Goal: Information Seeking & Learning: Learn about a topic

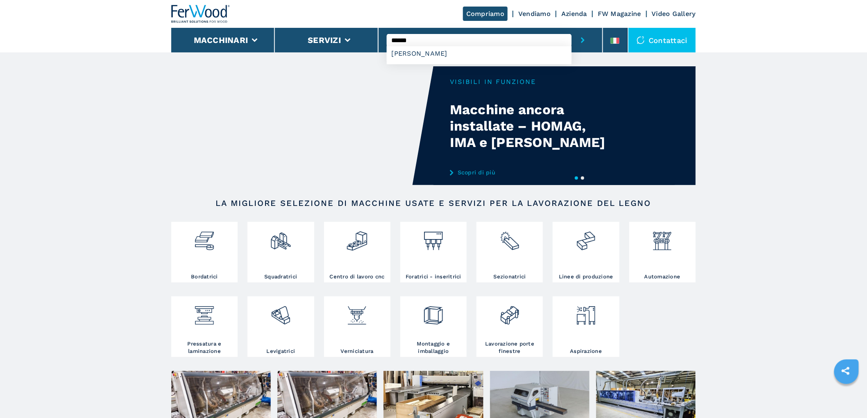
type input "******"
click at [572, 28] on button "submit-button" at bounding box center [583, 40] width 23 height 25
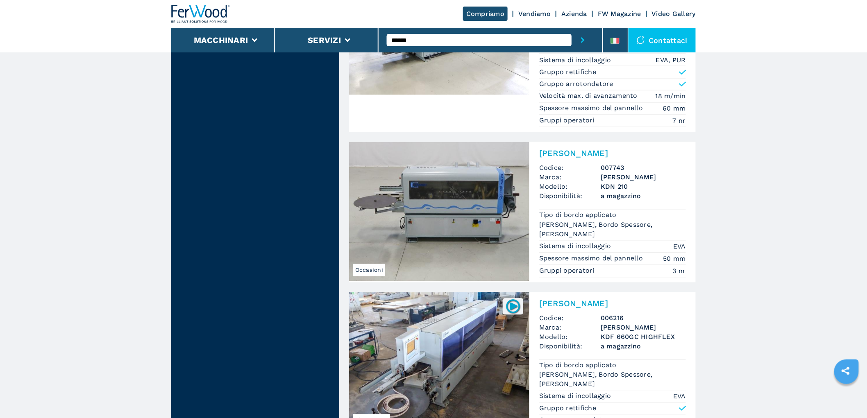
scroll to position [2003, 0]
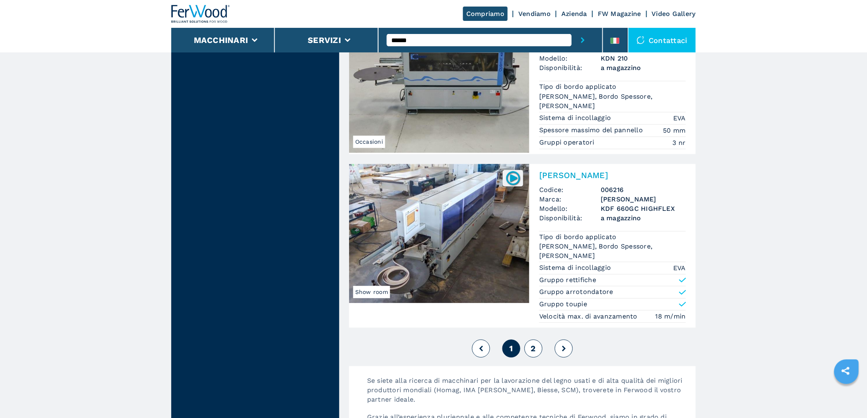
click at [530, 347] on button "2" at bounding box center [533, 349] width 18 height 18
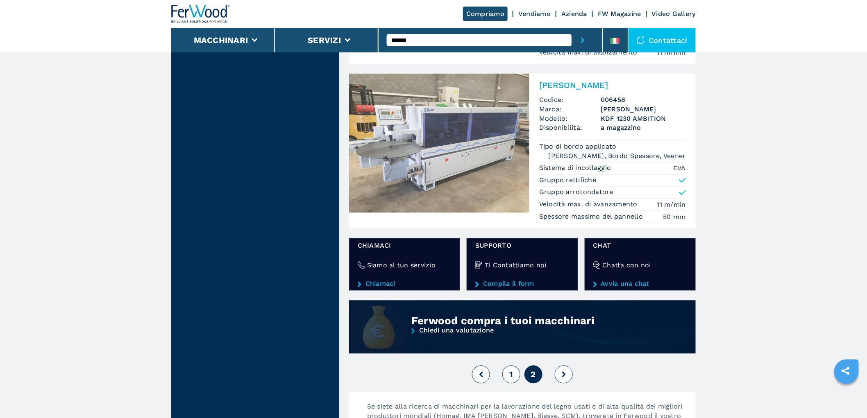
scroll to position [546, 0]
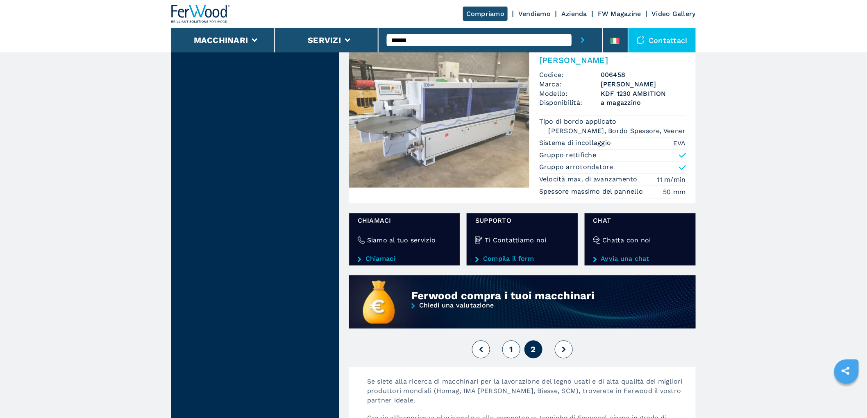
click at [515, 348] on button "1" at bounding box center [511, 350] width 18 height 18
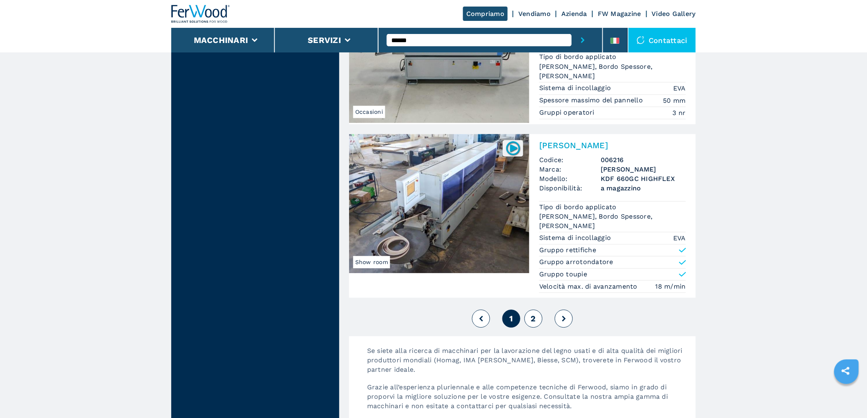
scroll to position [2157, 0]
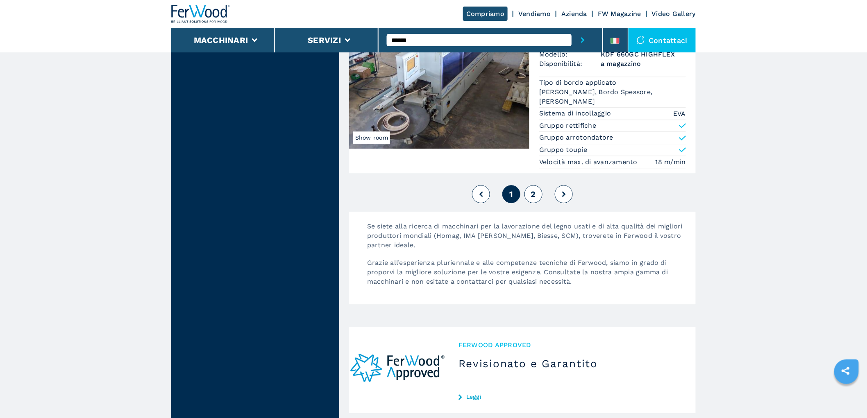
click at [563, 66] on span "Disponibilità:" at bounding box center [569, 63] width 61 height 9
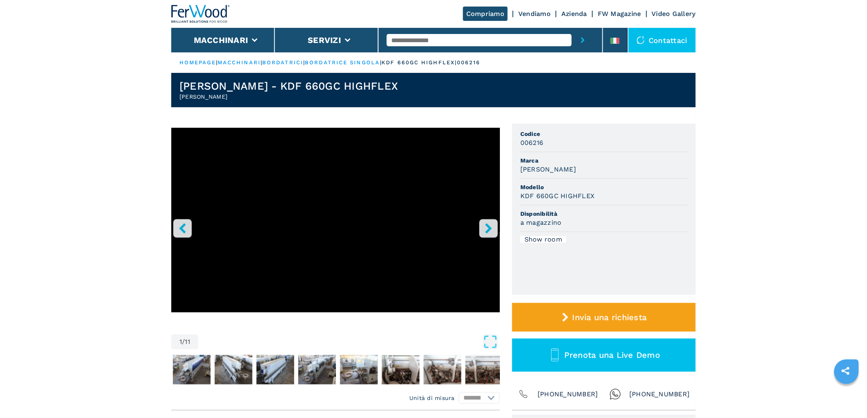
click at [490, 227] on icon "right-button" at bounding box center [488, 228] width 10 height 10
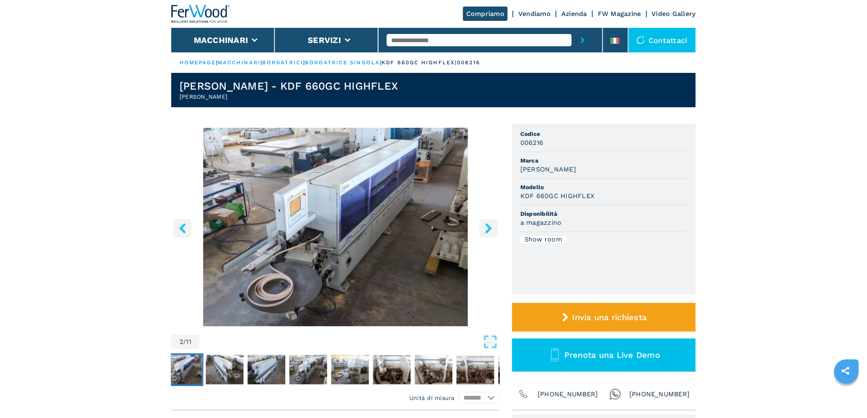
click at [491, 227] on icon "right-button" at bounding box center [488, 228] width 10 height 10
click at [491, 228] on icon "right-button" at bounding box center [488, 228] width 10 height 10
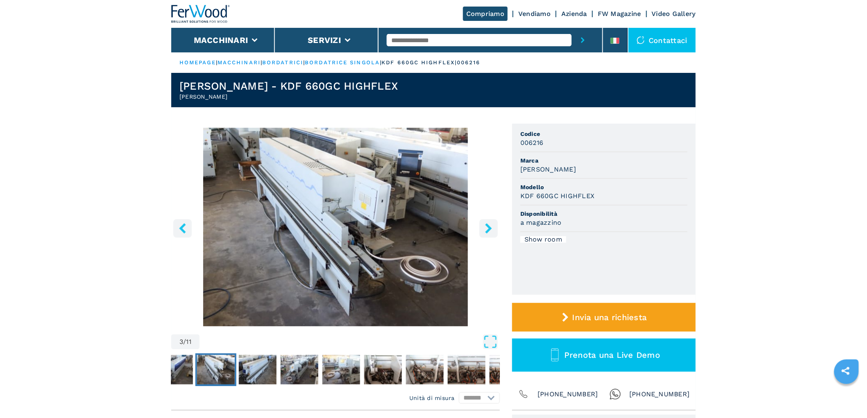
click at [491, 228] on icon "right-button" at bounding box center [488, 228] width 7 height 10
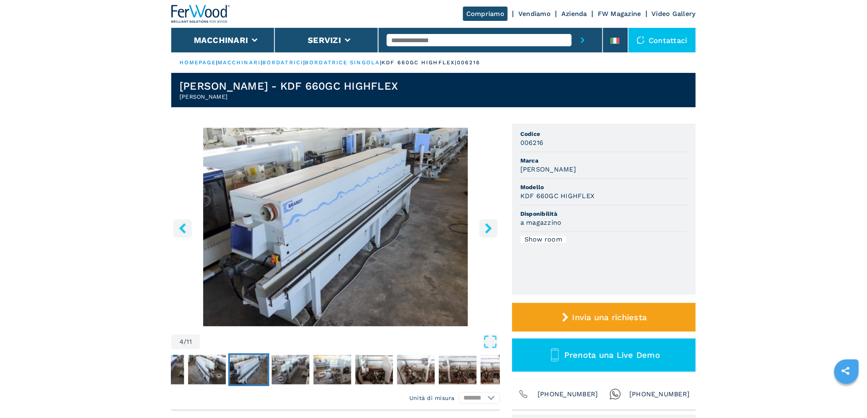
click at [491, 228] on icon "right-button" at bounding box center [488, 228] width 7 height 10
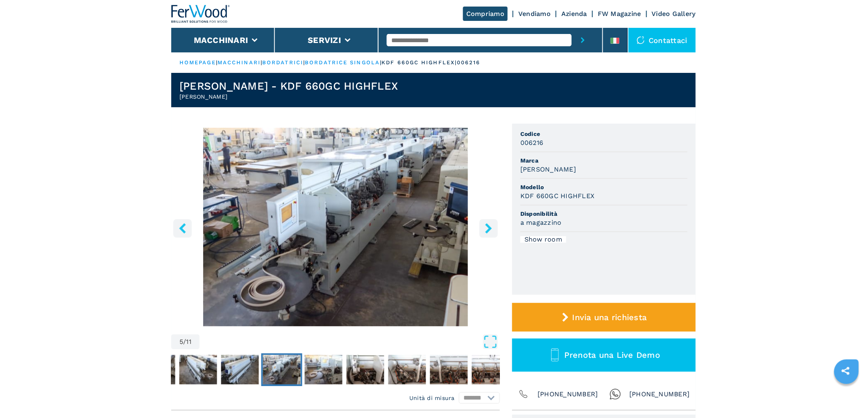
click at [491, 228] on icon "right-button" at bounding box center [488, 228] width 7 height 10
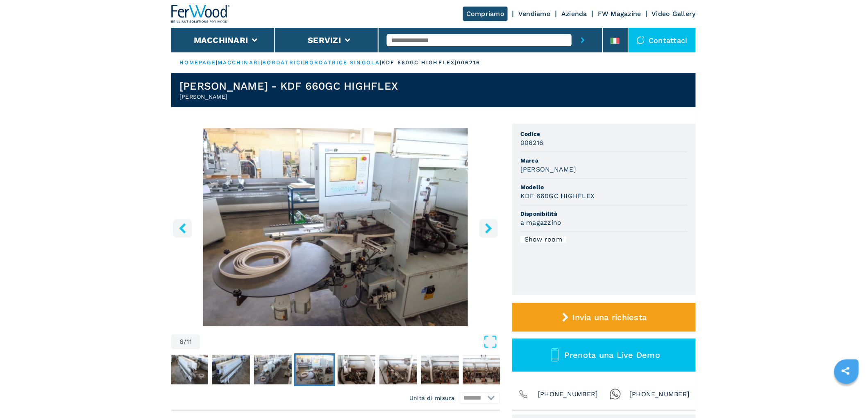
click at [491, 228] on icon "right-button" at bounding box center [488, 228] width 7 height 10
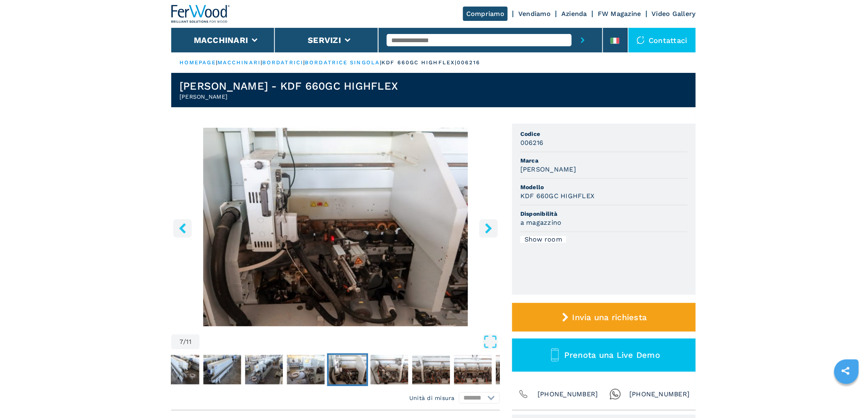
click at [491, 228] on icon "right-button" at bounding box center [488, 228] width 7 height 10
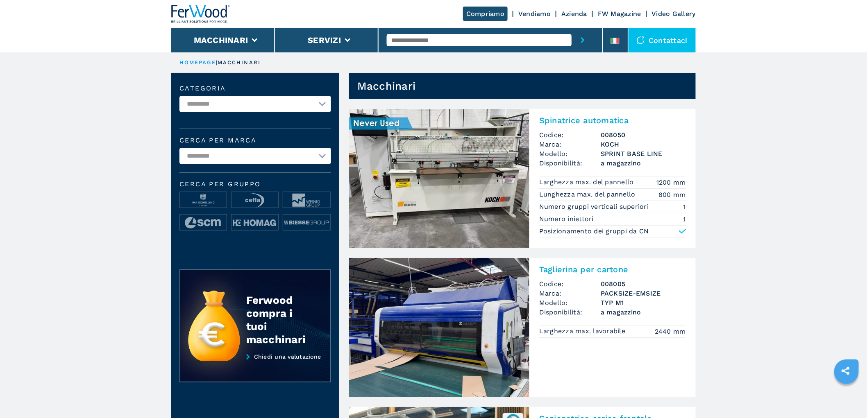
click at [414, 43] on input "text" at bounding box center [479, 40] width 185 height 12
type input "******"
click at [572, 28] on button "submit-button" at bounding box center [583, 40] width 23 height 25
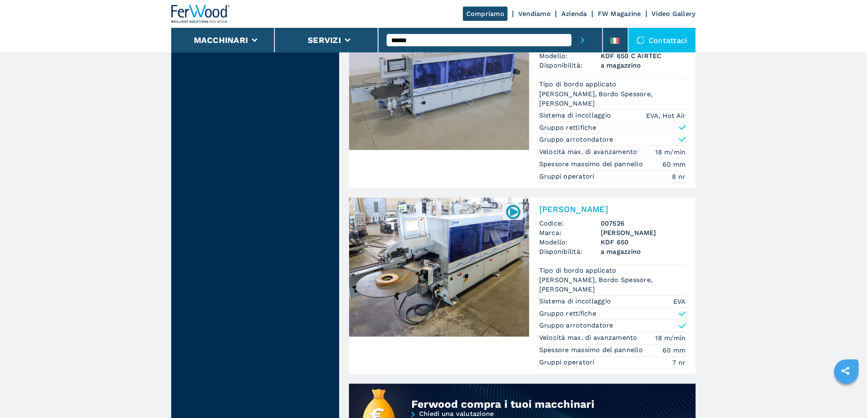
scroll to position [501, 0]
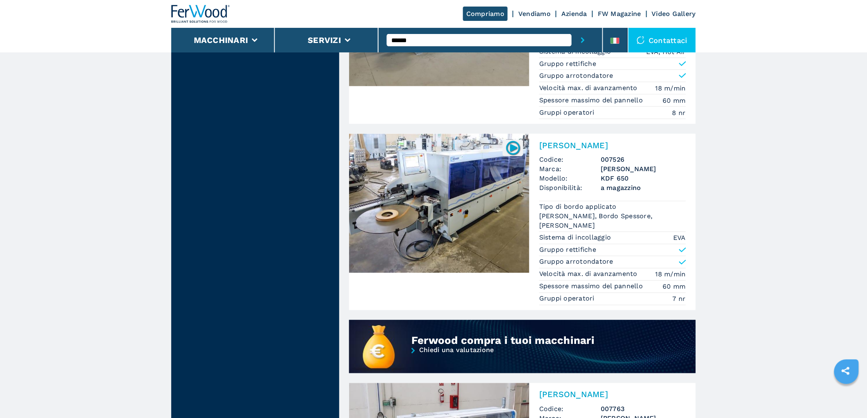
click at [599, 167] on span "Marca:" at bounding box center [569, 169] width 61 height 9
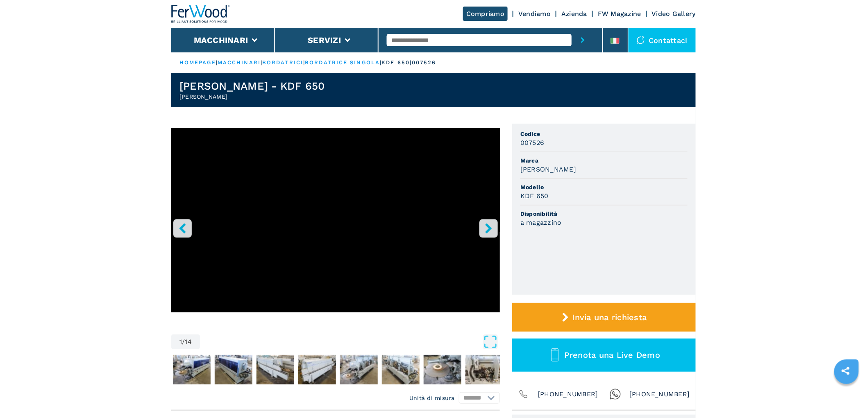
click at [486, 230] on icon "right-button" at bounding box center [488, 228] width 10 height 10
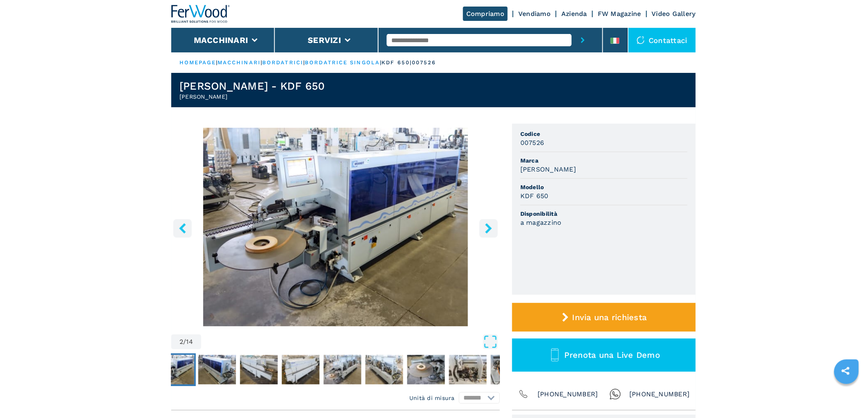
click at [486, 230] on icon "right-button" at bounding box center [488, 228] width 10 height 10
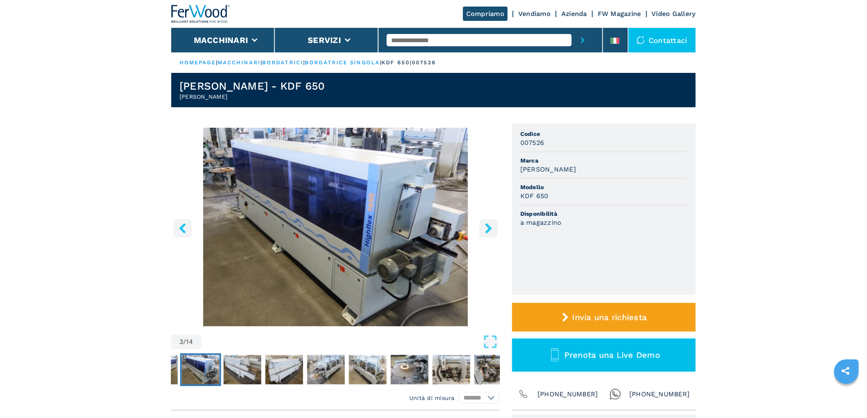
click at [486, 230] on icon "right-button" at bounding box center [488, 228] width 10 height 10
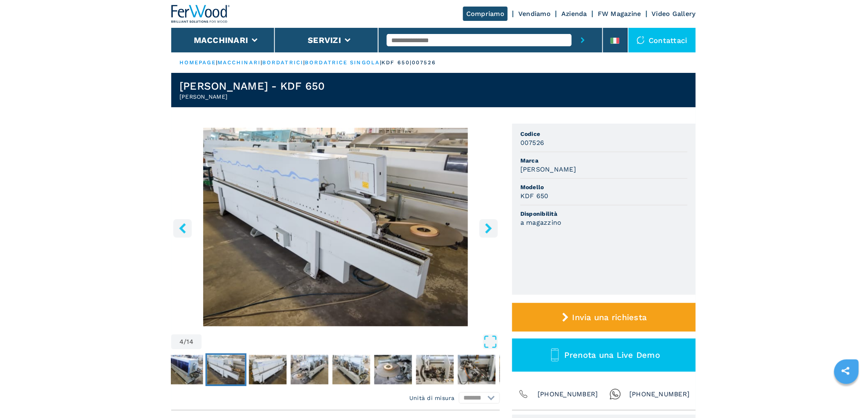
click at [486, 230] on icon "right-button" at bounding box center [488, 228] width 10 height 10
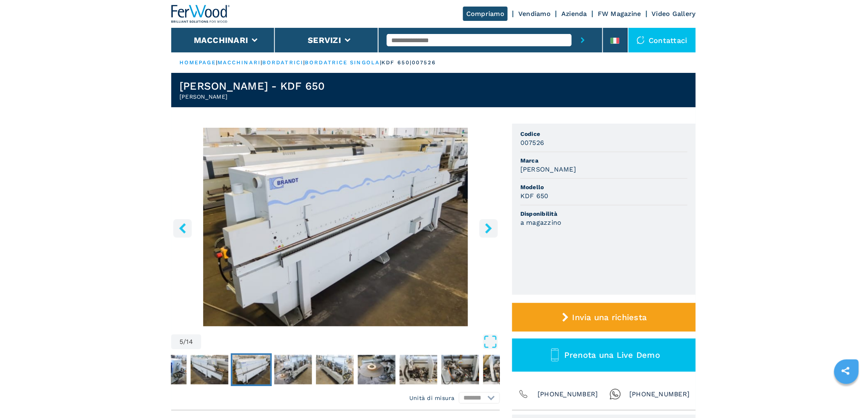
click at [486, 230] on icon "right-button" at bounding box center [488, 228] width 10 height 10
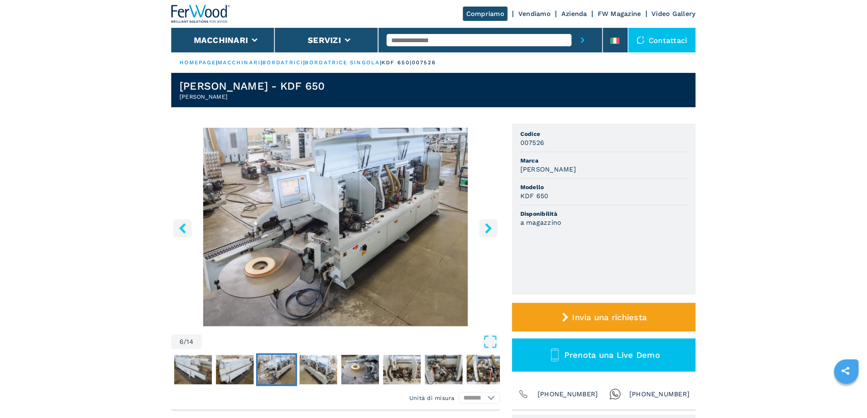
click at [486, 230] on icon "right-button" at bounding box center [488, 228] width 10 height 10
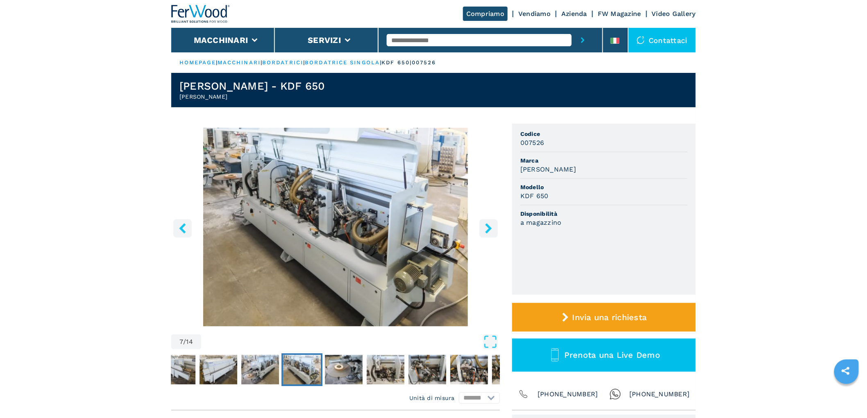
click at [486, 230] on icon "right-button" at bounding box center [488, 228] width 10 height 10
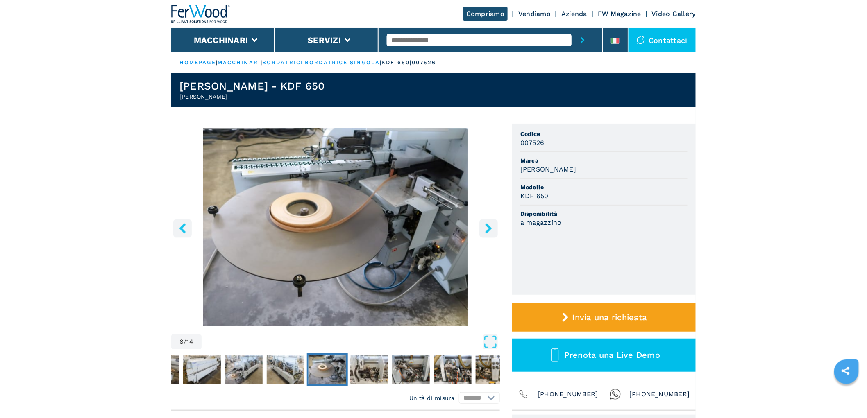
click at [486, 230] on icon "right-button" at bounding box center [488, 228] width 10 height 10
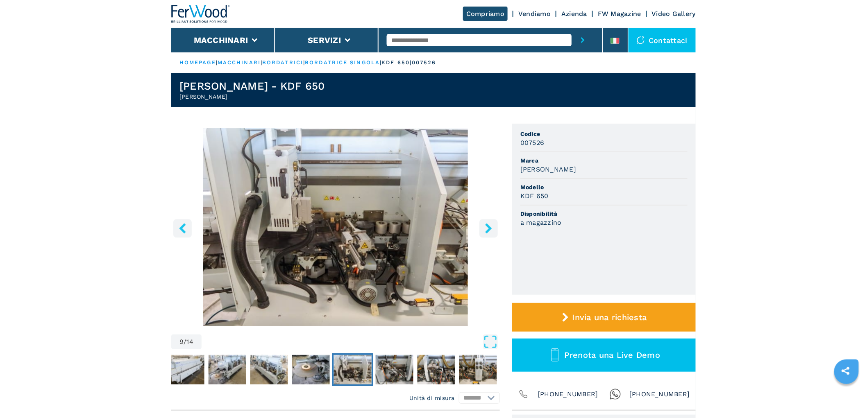
click at [486, 230] on icon "right-button" at bounding box center [488, 228] width 10 height 10
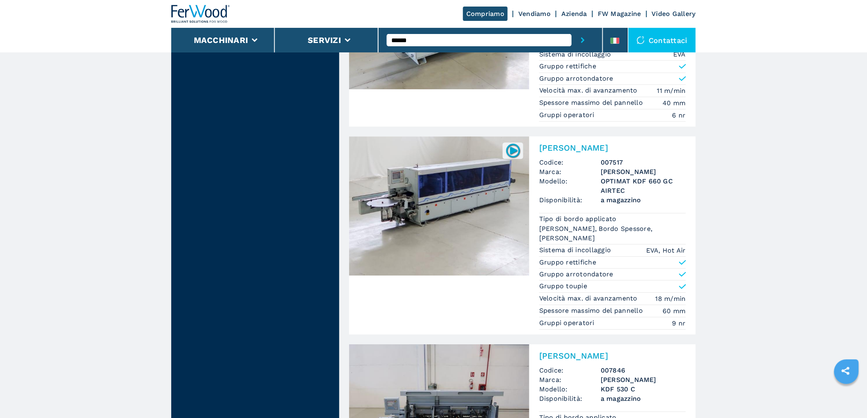
scroll to position [1039, 0]
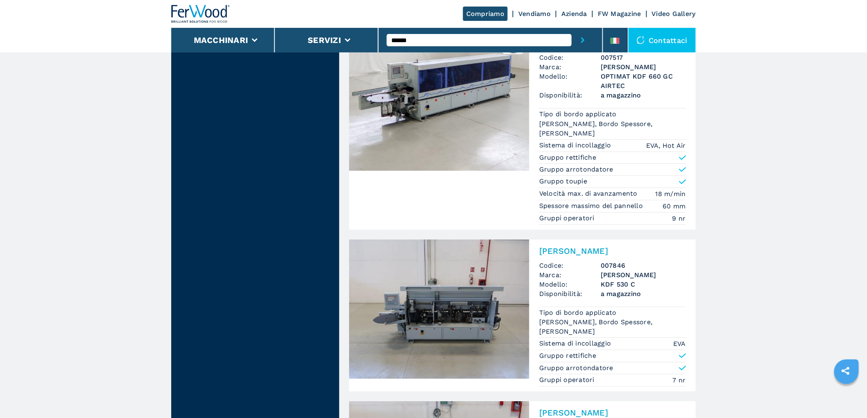
click at [607, 80] on h3 "OPTIMAT KDF 660 GC AIRTEC" at bounding box center [643, 81] width 85 height 19
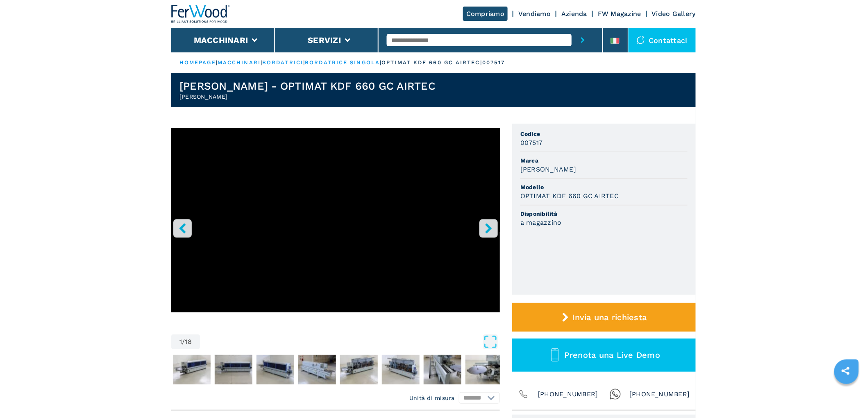
click at [485, 227] on icon "right-button" at bounding box center [488, 228] width 10 height 10
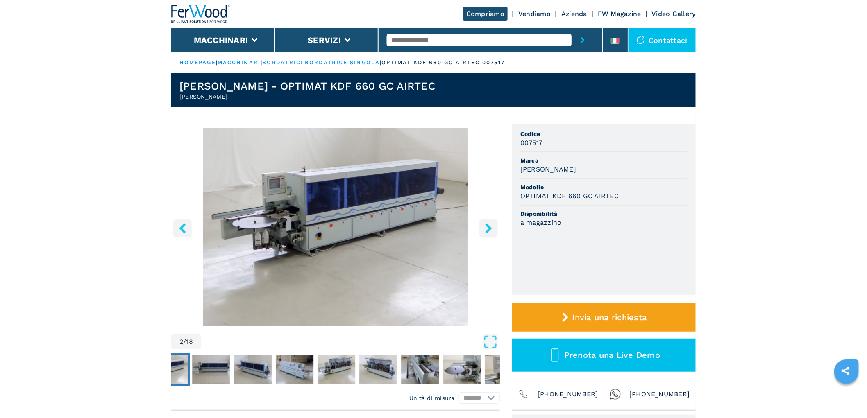
click at [485, 227] on icon "right-button" at bounding box center [488, 228] width 10 height 10
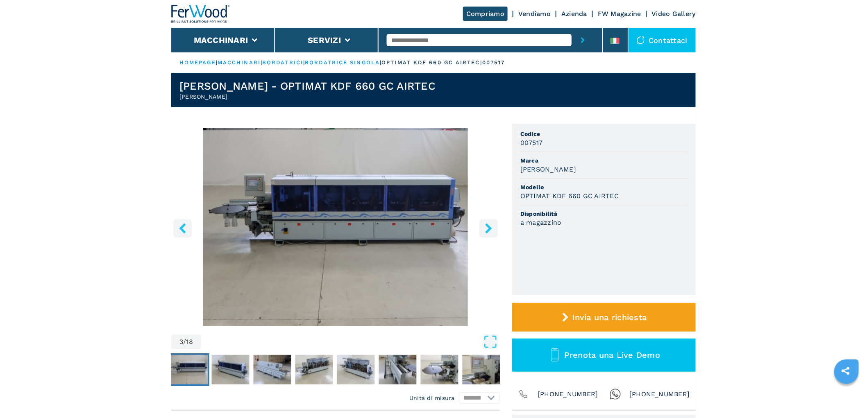
click at [485, 227] on icon "right-button" at bounding box center [488, 228] width 10 height 10
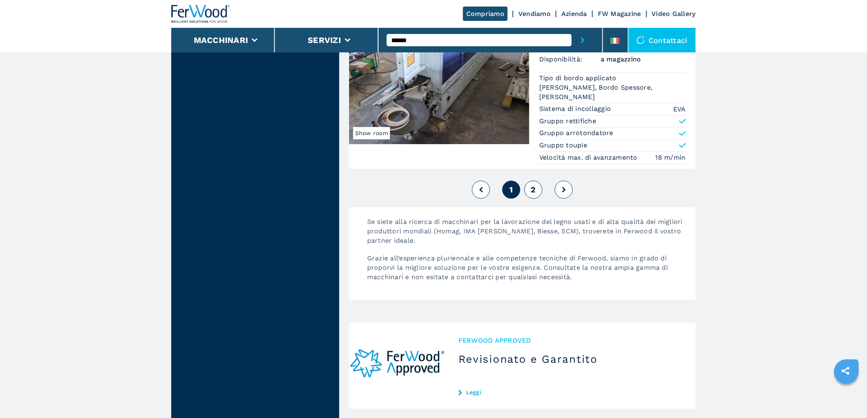
scroll to position [2223, 0]
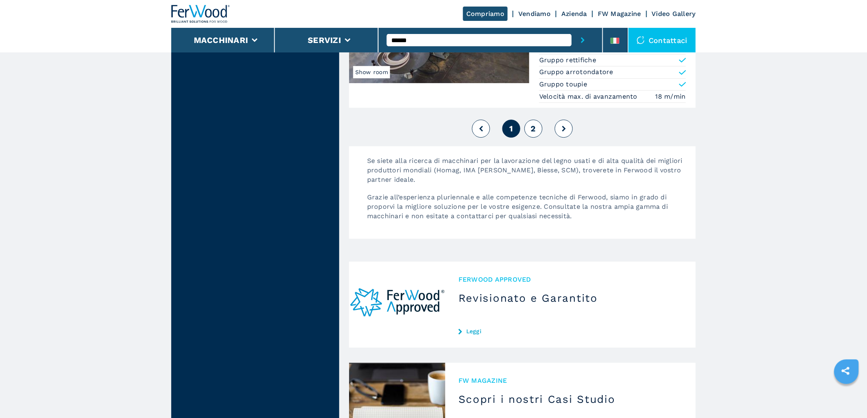
click at [537, 121] on div "1 2" at bounding box center [522, 129] width 347 height 22
click at [532, 132] on span "2" at bounding box center [533, 129] width 5 height 10
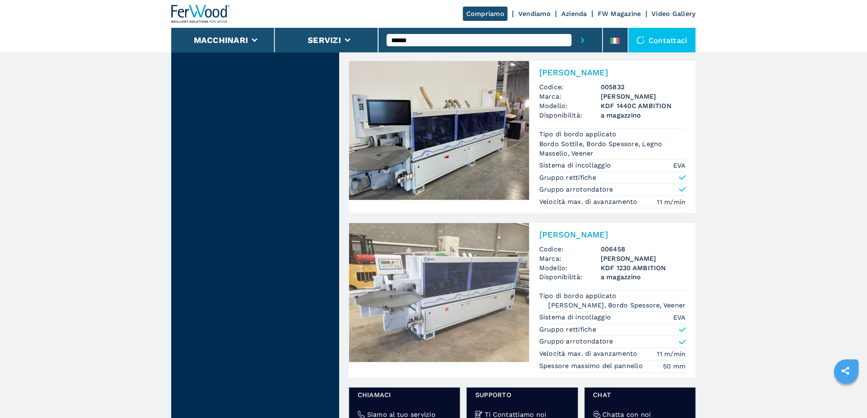
scroll to position [455, 0]
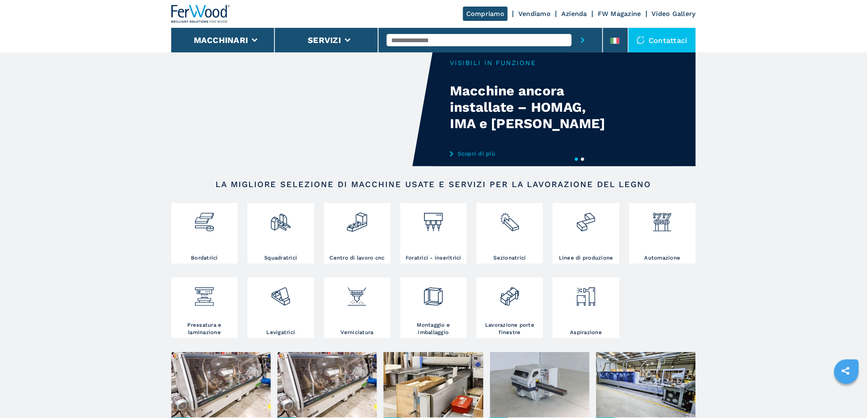
scroll to position [273, 0]
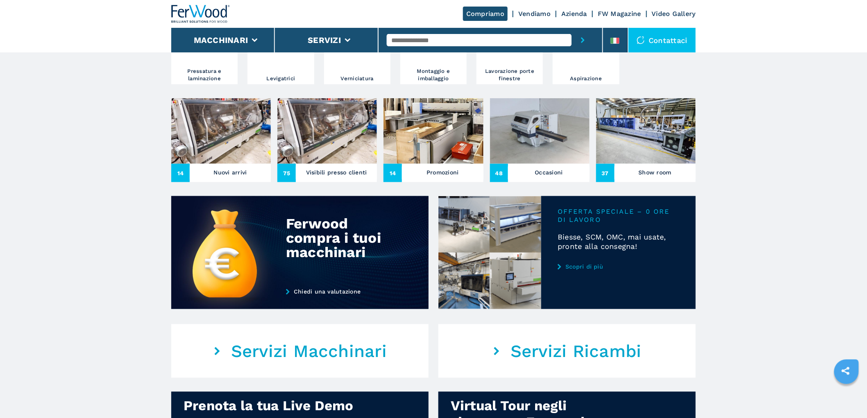
click at [582, 267] on link "Scopri di più" at bounding box center [619, 266] width 122 height 7
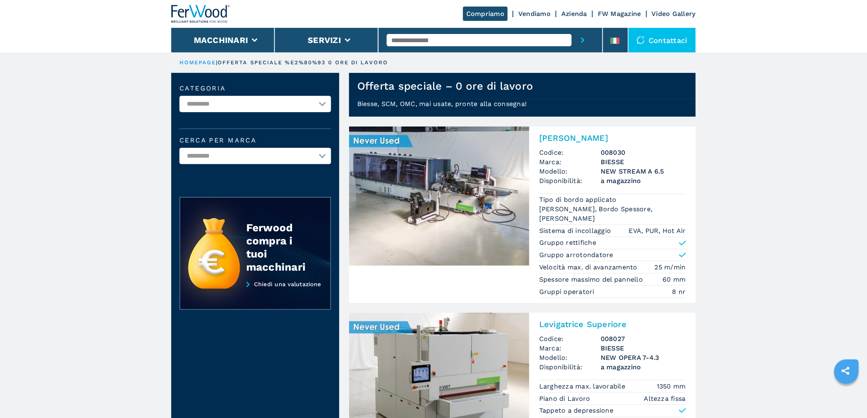
click at [211, 15] on img at bounding box center [200, 14] width 59 height 18
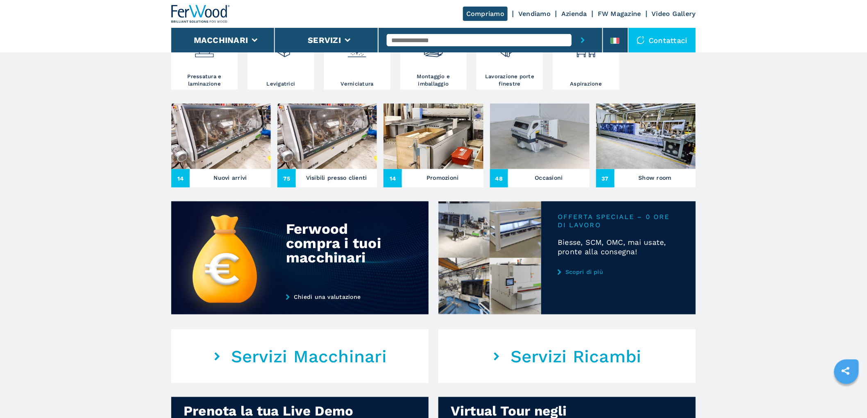
scroll to position [273, 0]
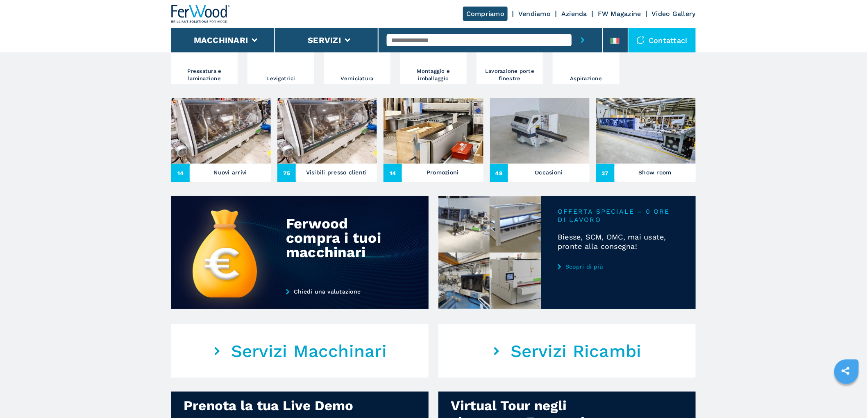
click at [235, 148] on img at bounding box center [221, 131] width 100 height 66
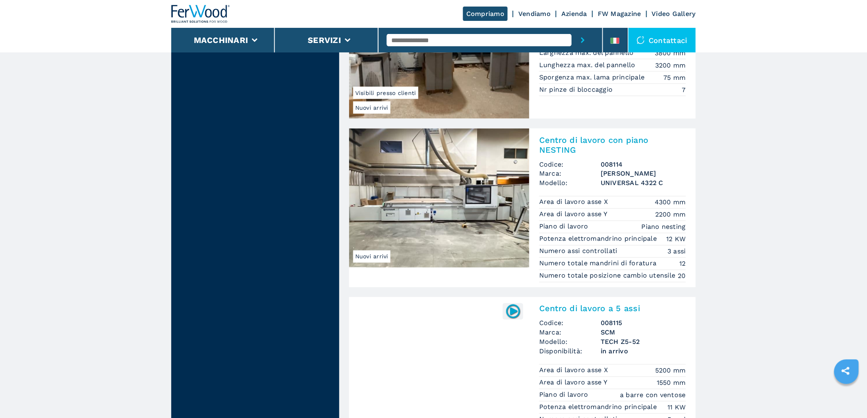
scroll to position [2049, 0]
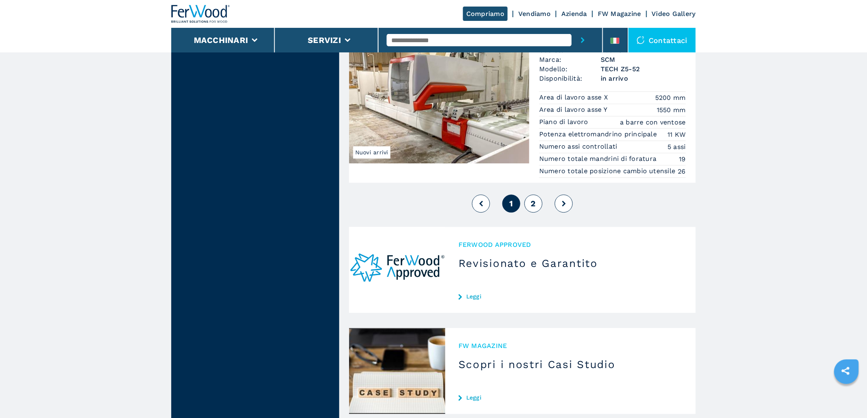
click at [536, 209] on button "2" at bounding box center [533, 204] width 18 height 18
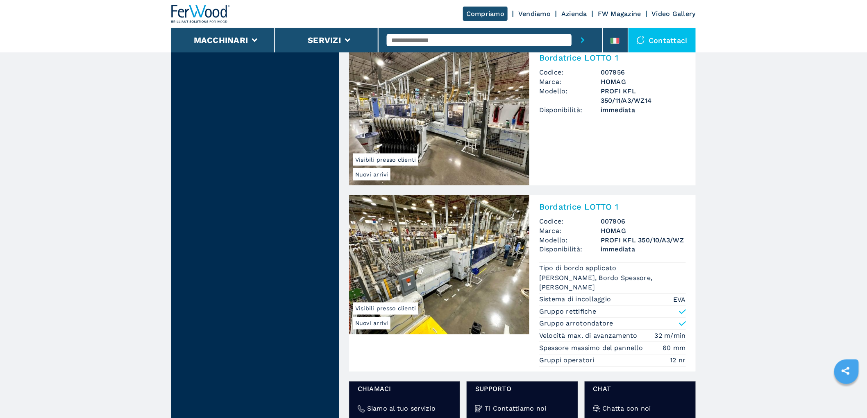
scroll to position [501, 0]
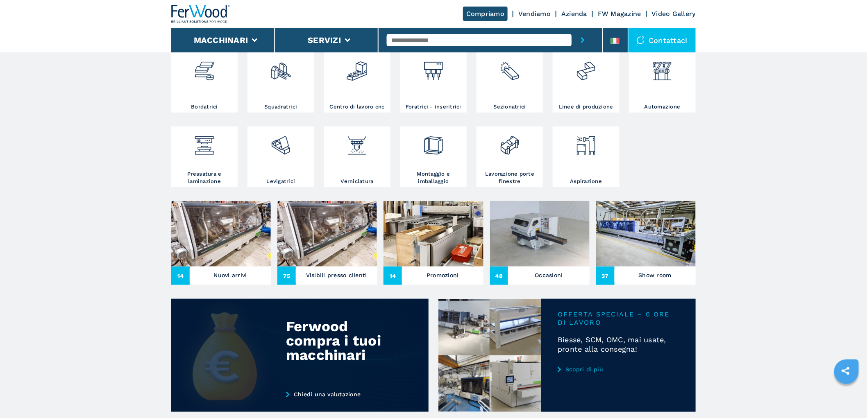
scroll to position [318, 0]
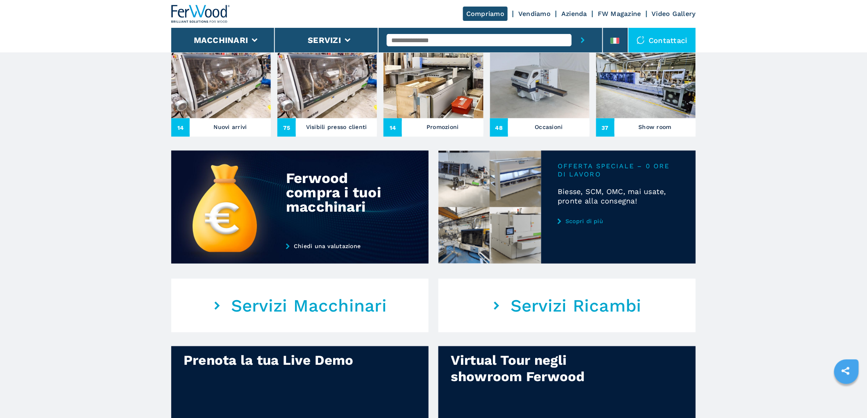
click at [342, 115] on img at bounding box center [327, 86] width 100 height 66
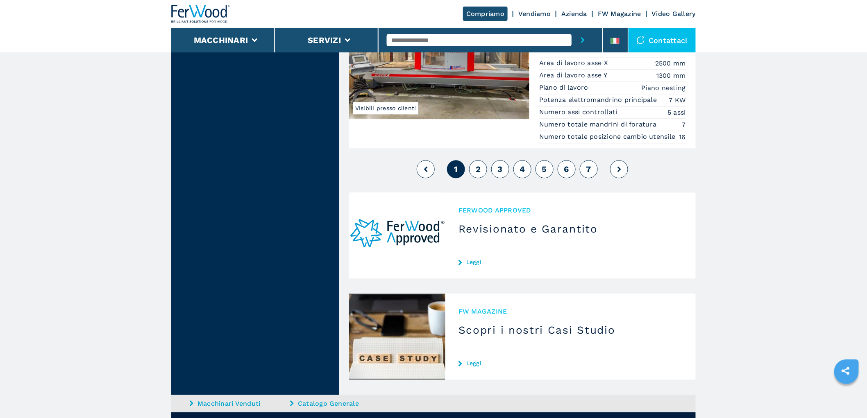
scroll to position [2052, 0]
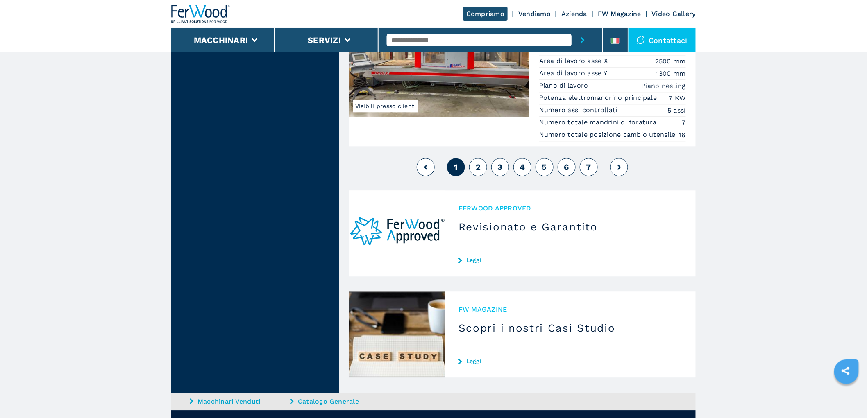
click at [478, 172] on span "2" at bounding box center [478, 167] width 5 height 10
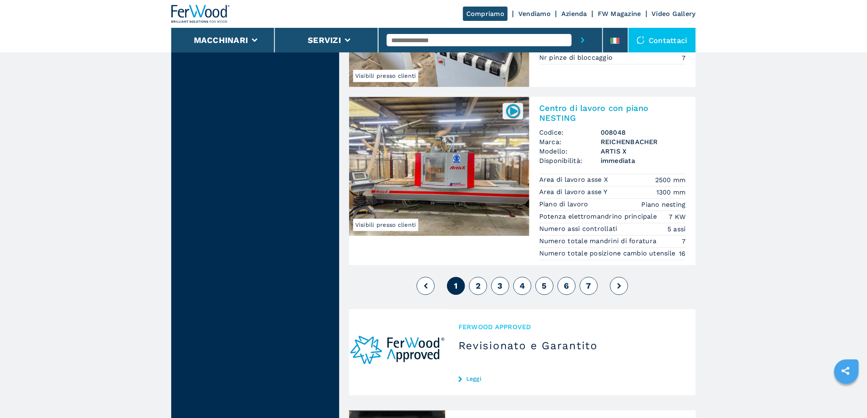
scroll to position [2049, 0]
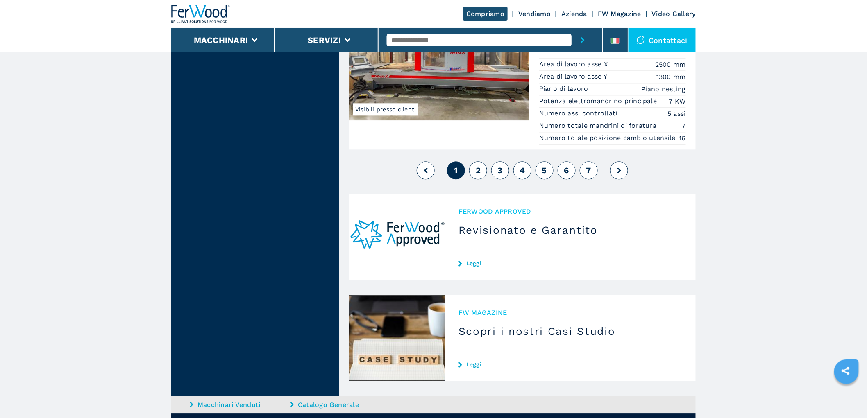
click at [479, 175] on span "2" at bounding box center [478, 171] width 5 height 10
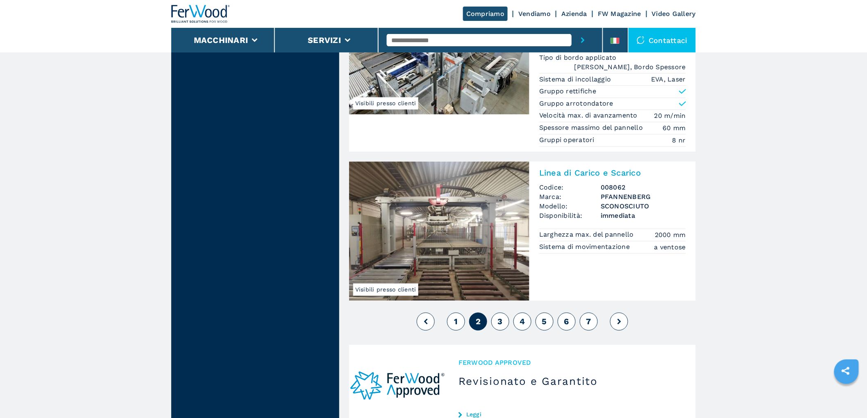
scroll to position [2140, 0]
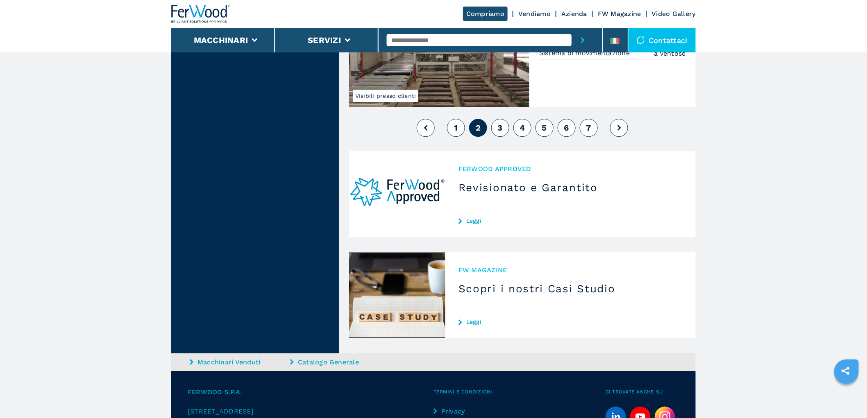
click at [502, 123] on span "3" at bounding box center [500, 128] width 5 height 10
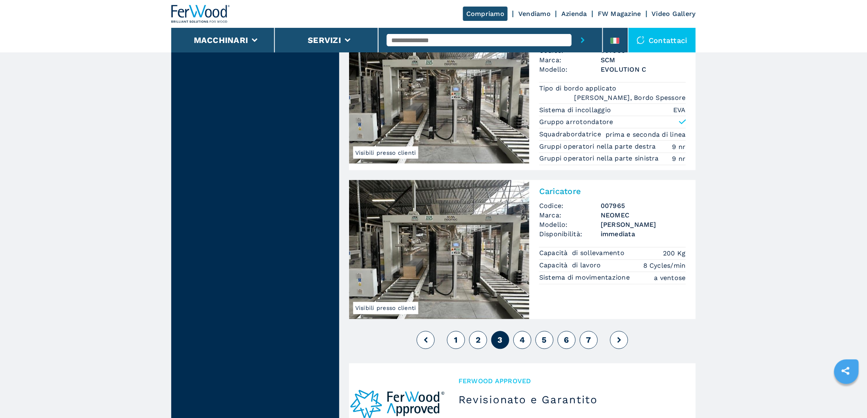
scroll to position [1912, 0]
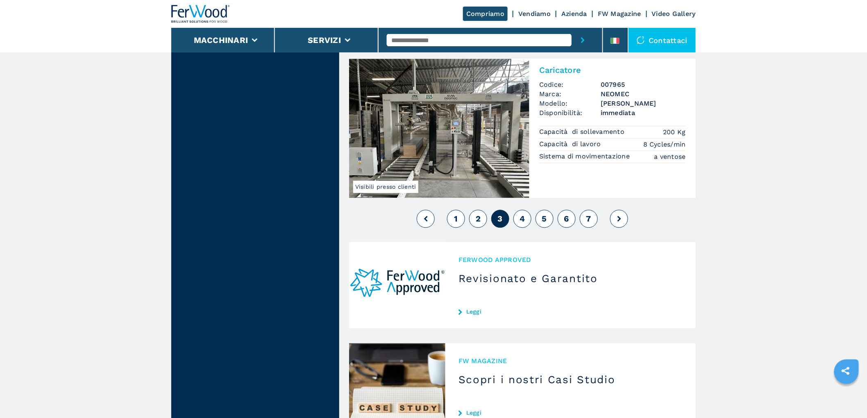
click at [521, 214] on button "4" at bounding box center [522, 219] width 18 height 18
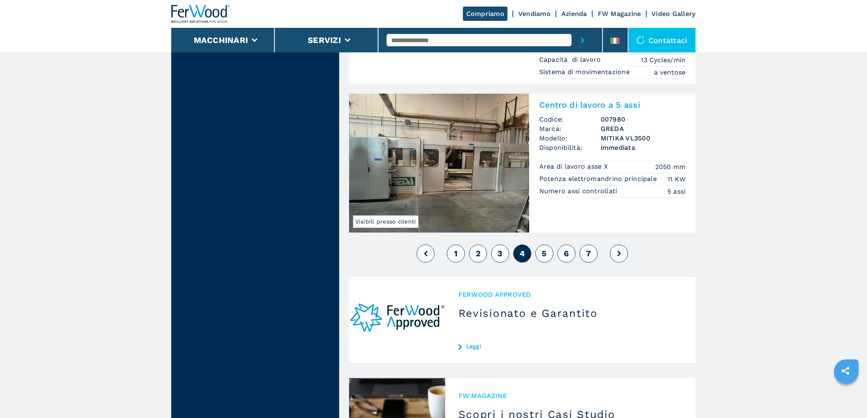
scroll to position [1912, 0]
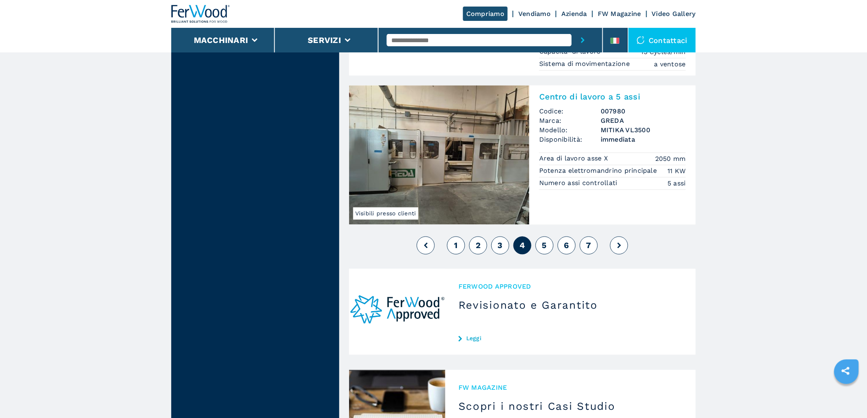
click at [545, 241] on span "5" at bounding box center [544, 246] width 5 height 10
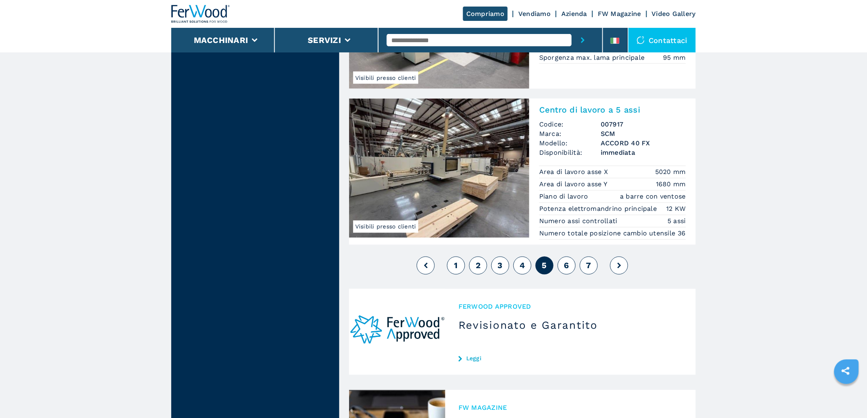
scroll to position [1866, 0]
click at [566, 263] on span "6" at bounding box center [566, 266] width 5 height 10
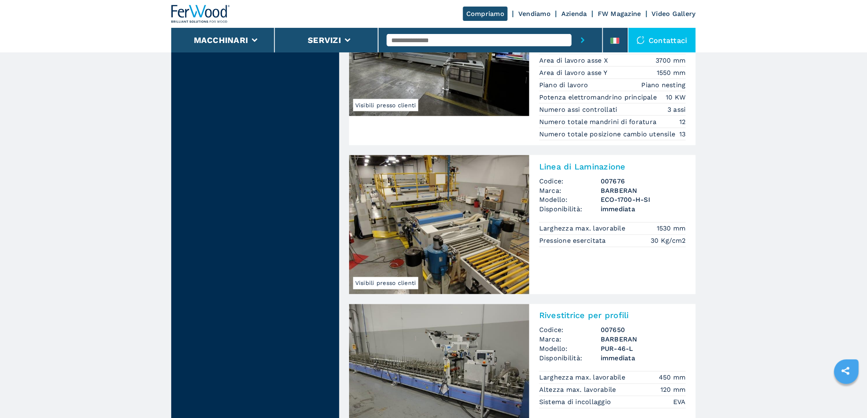
scroll to position [1919, 0]
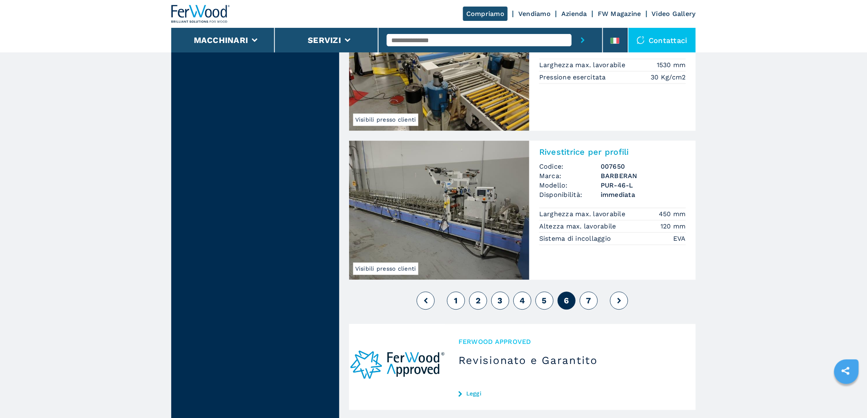
click at [587, 298] on span "7" at bounding box center [588, 301] width 5 height 10
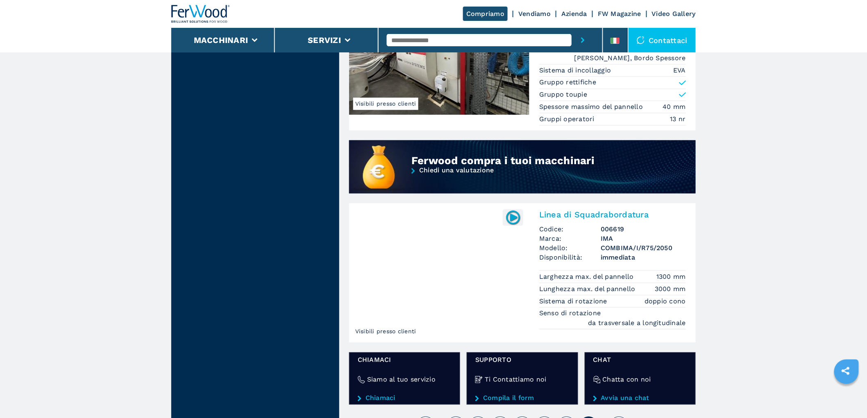
scroll to position [774, 0]
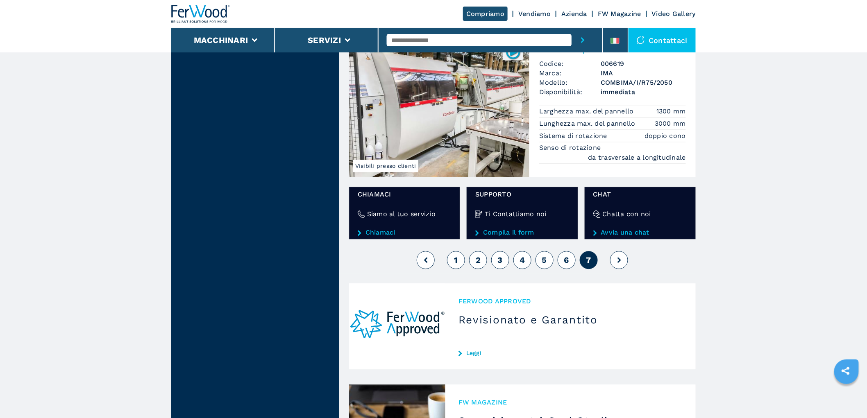
click at [460, 260] on button "1" at bounding box center [456, 260] width 18 height 18
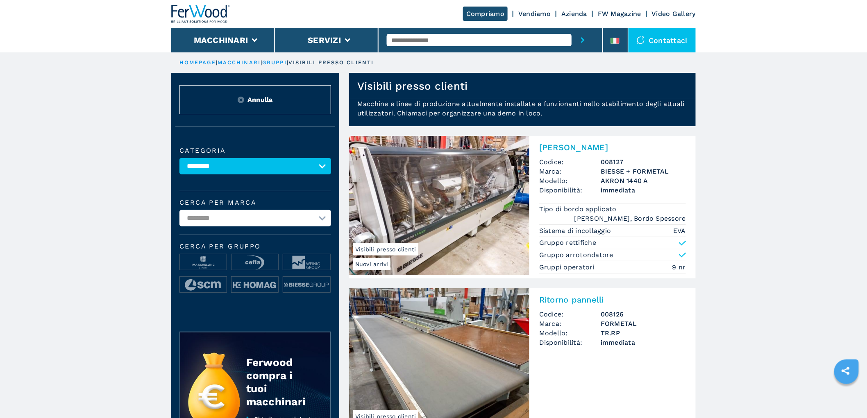
click at [190, 14] on img at bounding box center [200, 14] width 59 height 18
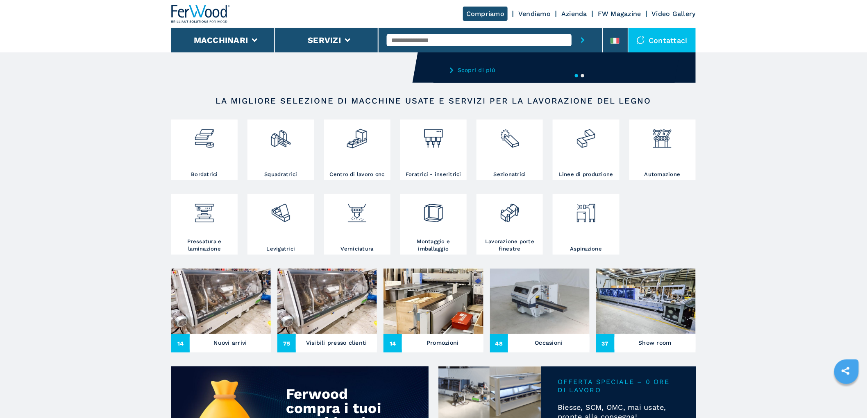
scroll to position [227, 0]
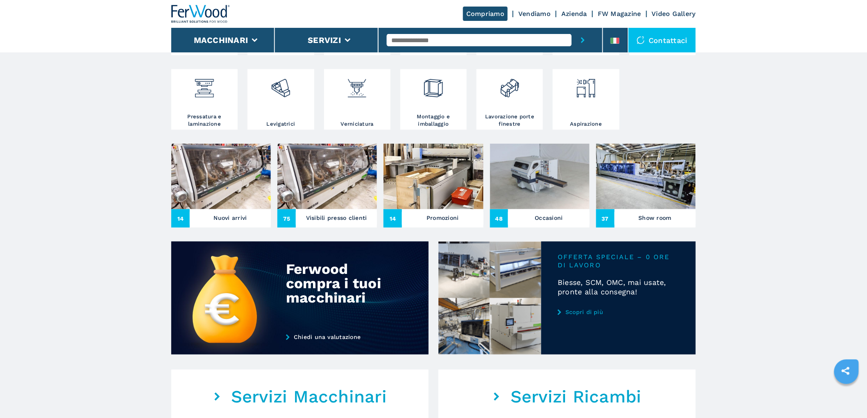
click at [206, 186] on img at bounding box center [221, 177] width 100 height 66
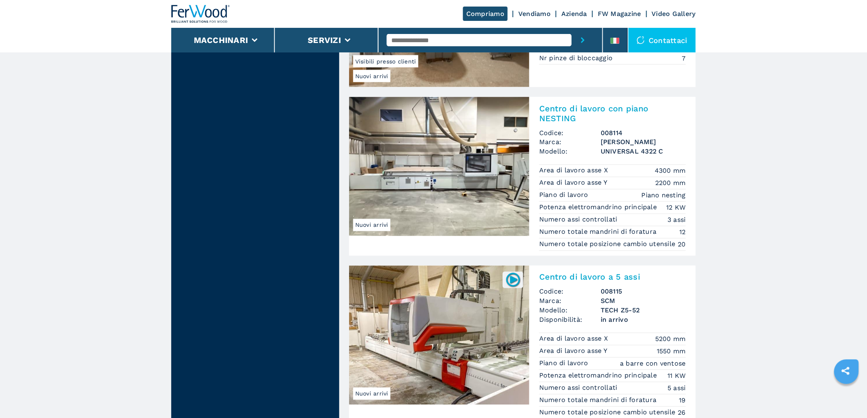
scroll to position [1957, 0]
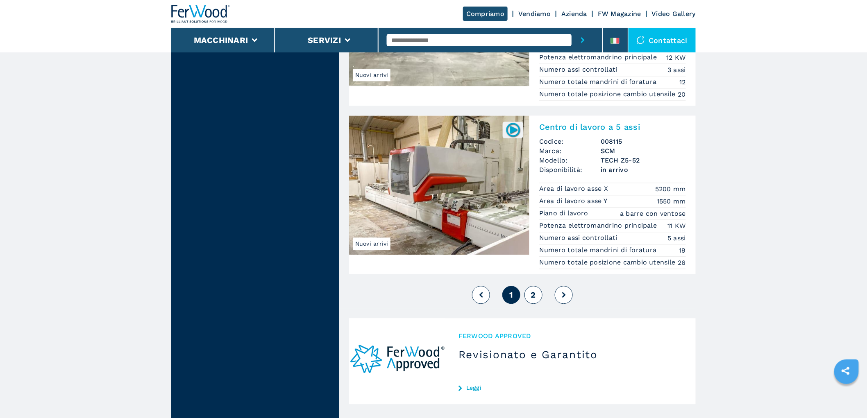
click at [533, 292] on span "2" at bounding box center [533, 295] width 5 height 10
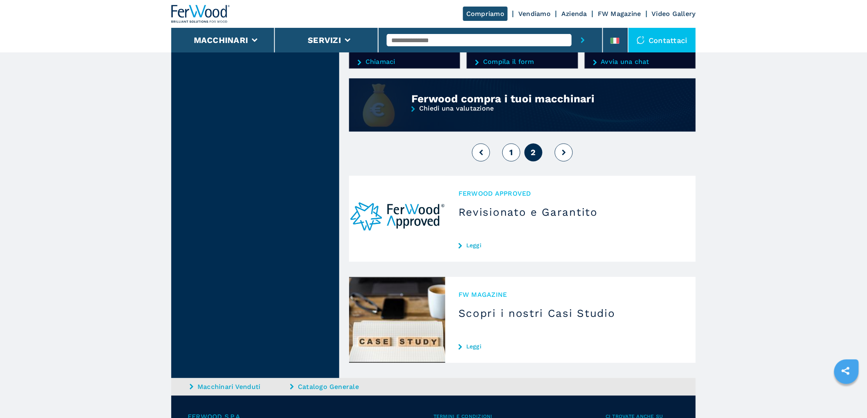
scroll to position [590, 0]
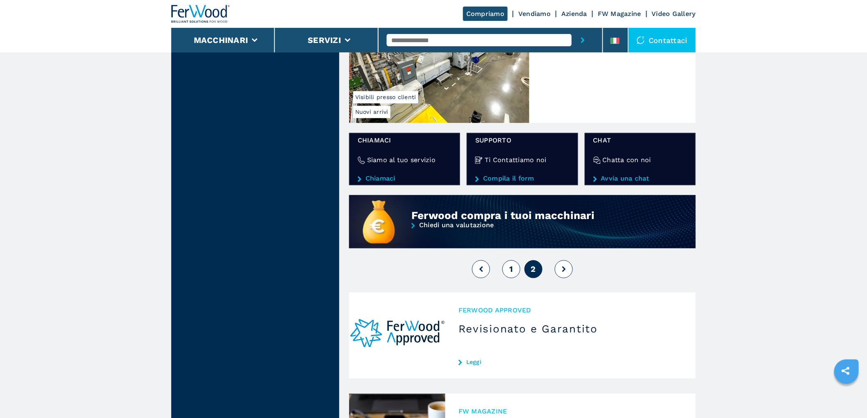
click at [510, 268] on span "1" at bounding box center [511, 270] width 4 height 10
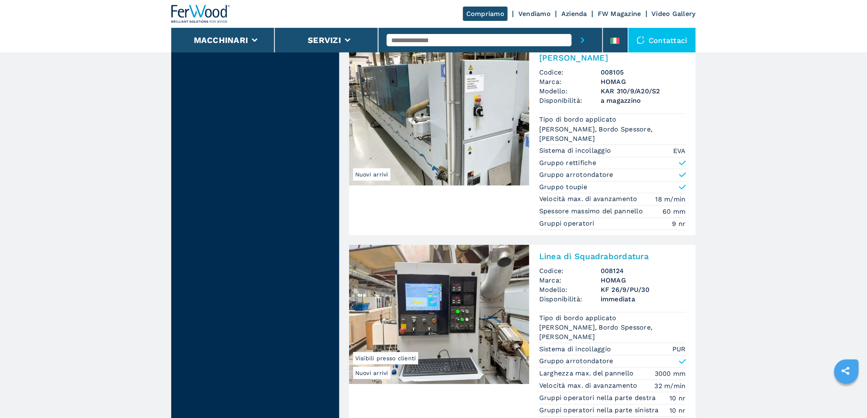
scroll to position [1236, 0]
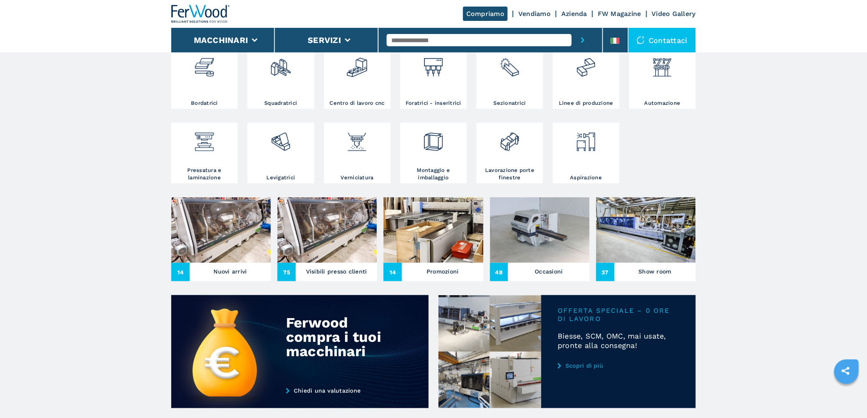
scroll to position [182, 0]
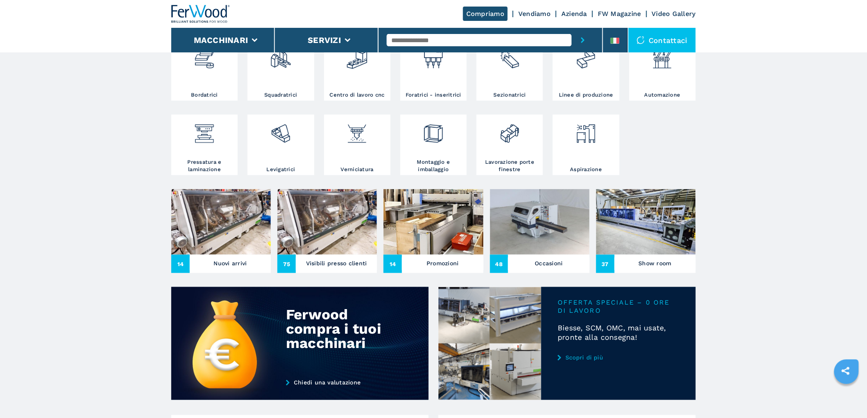
click at [313, 222] on img at bounding box center [327, 222] width 100 height 66
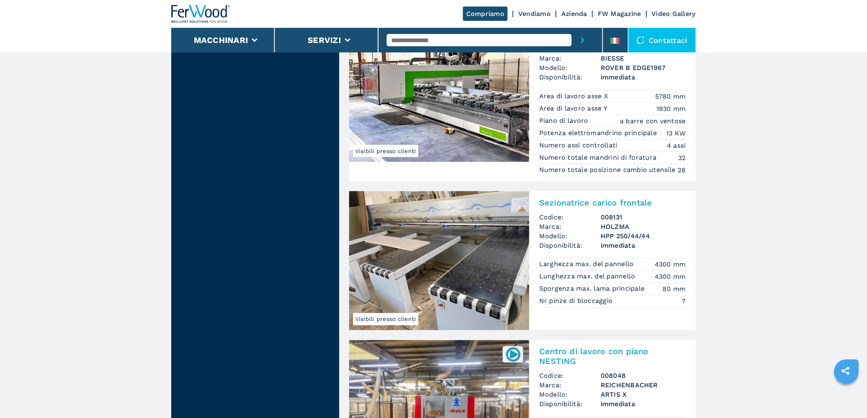
scroll to position [1870, 0]
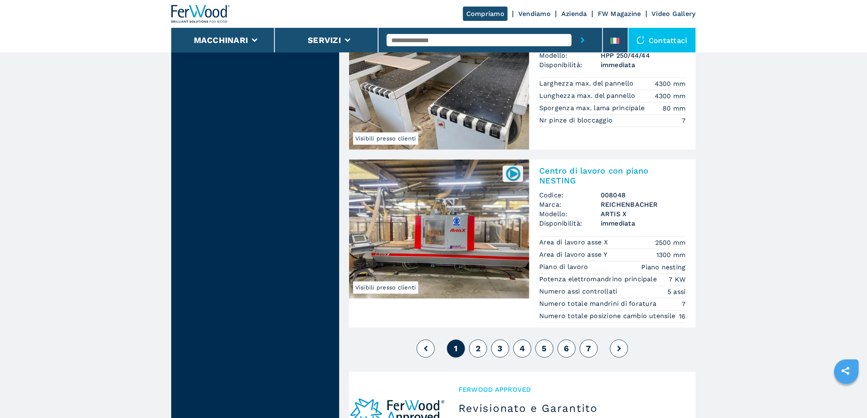
click at [480, 354] on span "2" at bounding box center [478, 349] width 5 height 10
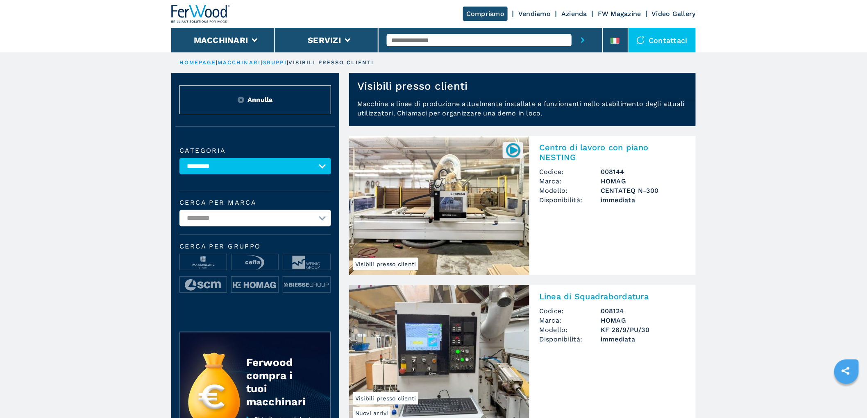
click at [481, 39] on input "text" at bounding box center [479, 40] width 185 height 12
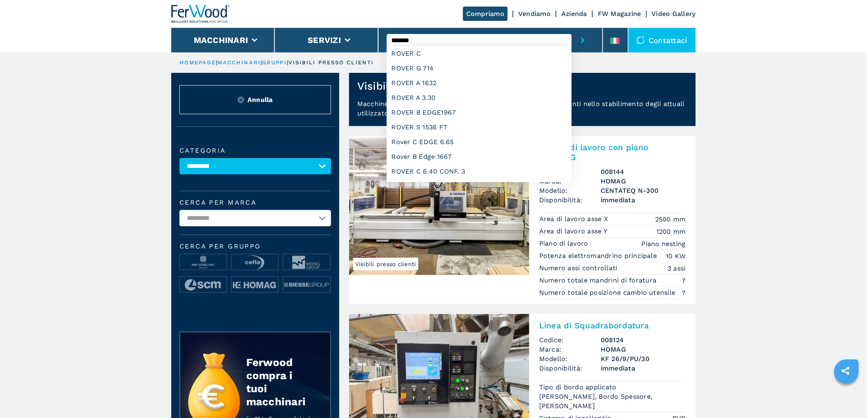
type input "*******"
click at [572, 28] on button "submit-button" at bounding box center [583, 40] width 23 height 25
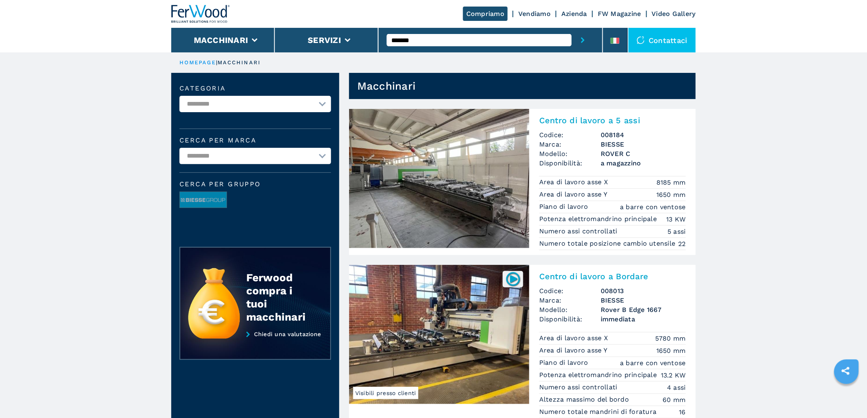
click at [605, 133] on h3 "008184" at bounding box center [643, 134] width 85 height 9
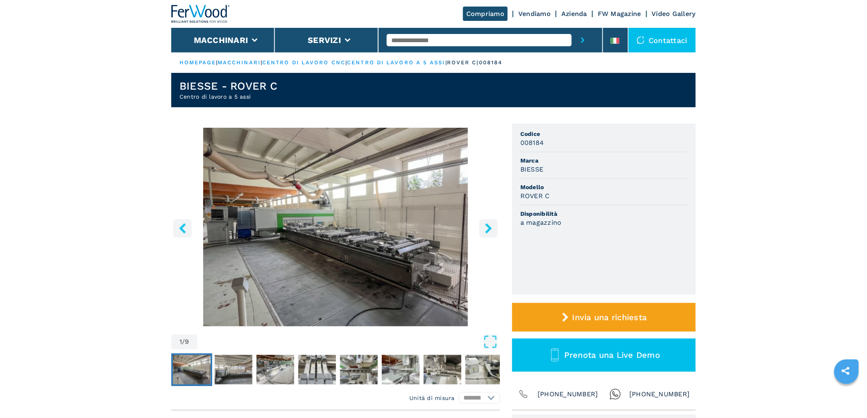
click at [489, 220] on button "right-button" at bounding box center [488, 228] width 18 height 18
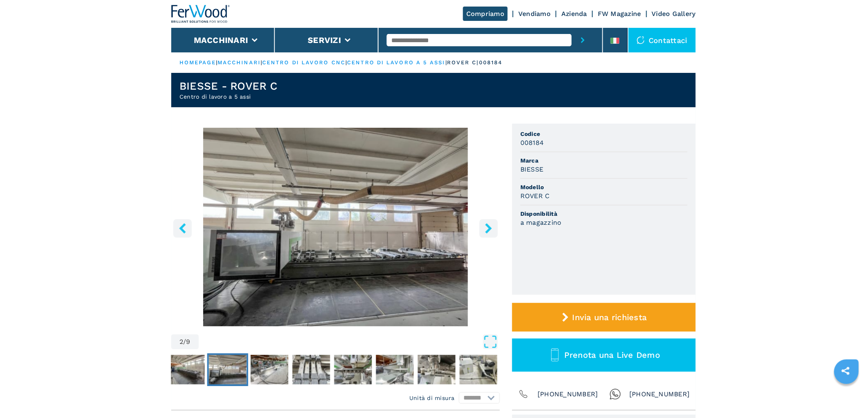
click at [489, 220] on button "right-button" at bounding box center [488, 228] width 18 height 18
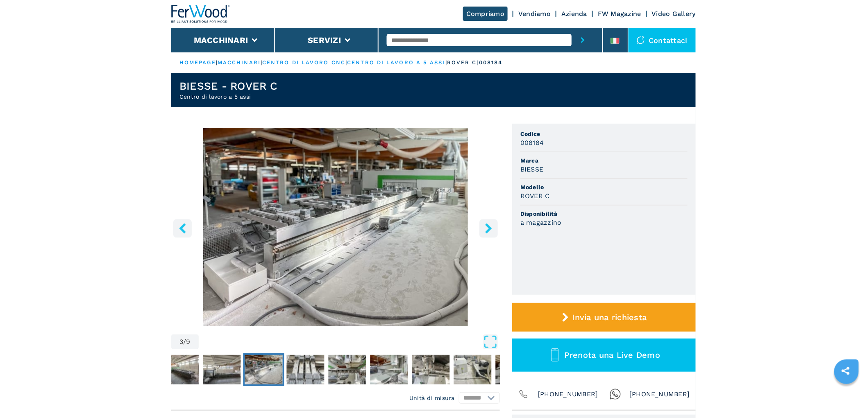
click at [489, 220] on button "right-button" at bounding box center [488, 228] width 18 height 18
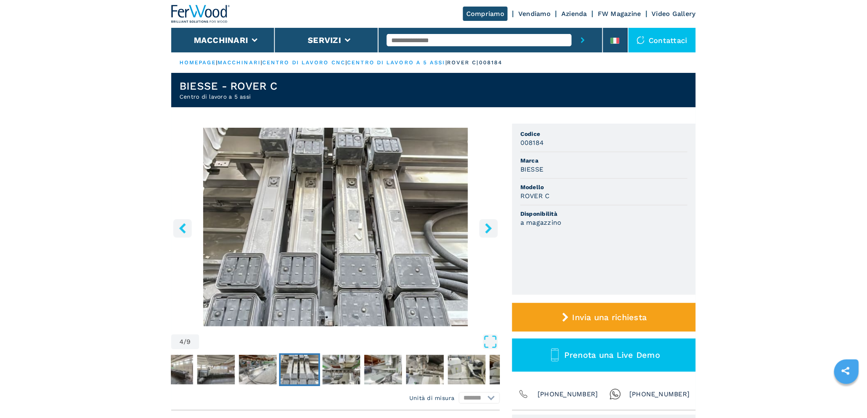
click at [489, 220] on button "right-button" at bounding box center [488, 228] width 18 height 18
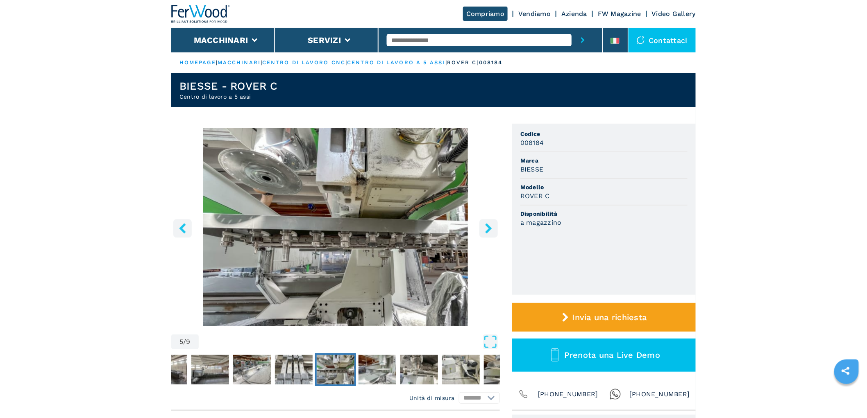
click at [489, 220] on button "right-button" at bounding box center [488, 228] width 18 height 18
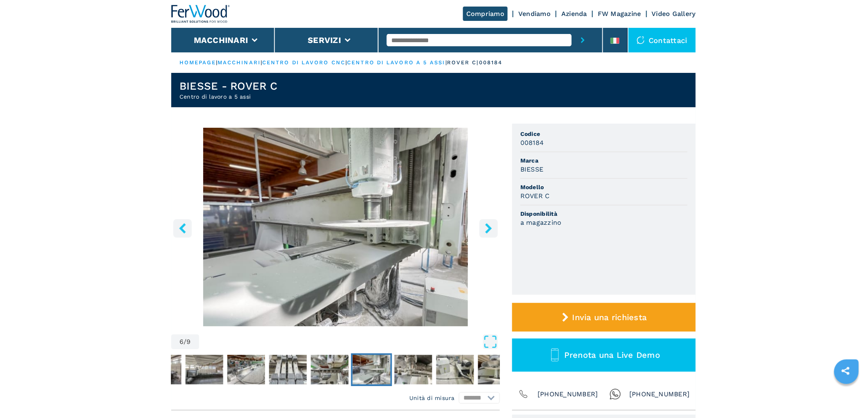
click at [489, 220] on button "right-button" at bounding box center [488, 228] width 18 height 18
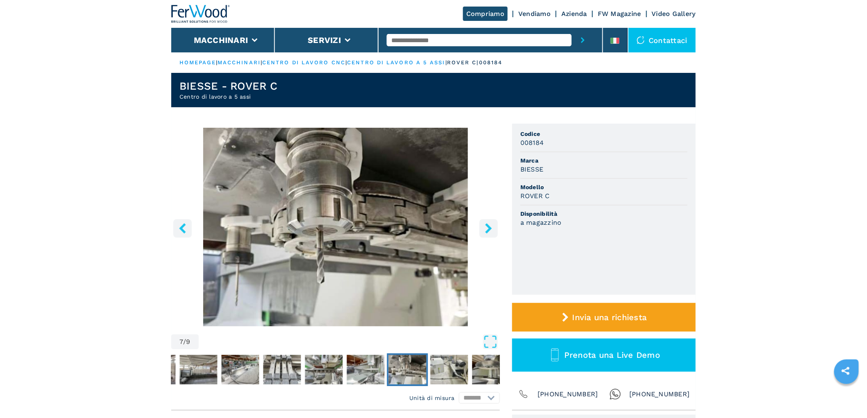
click at [489, 220] on button "right-button" at bounding box center [488, 228] width 18 height 18
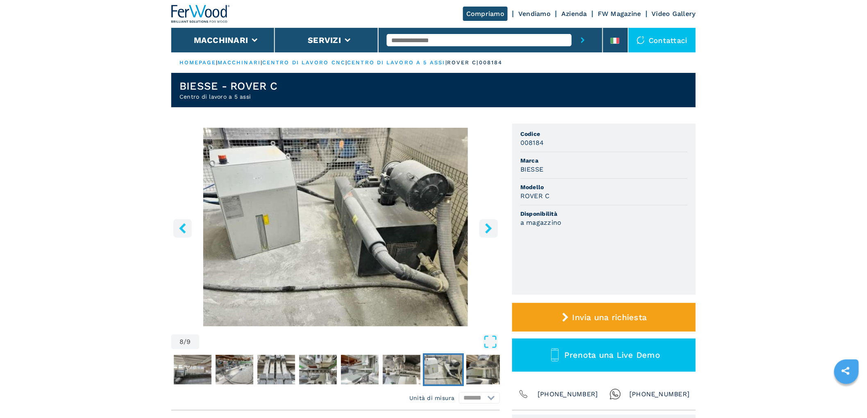
click at [489, 220] on button "right-button" at bounding box center [488, 228] width 18 height 18
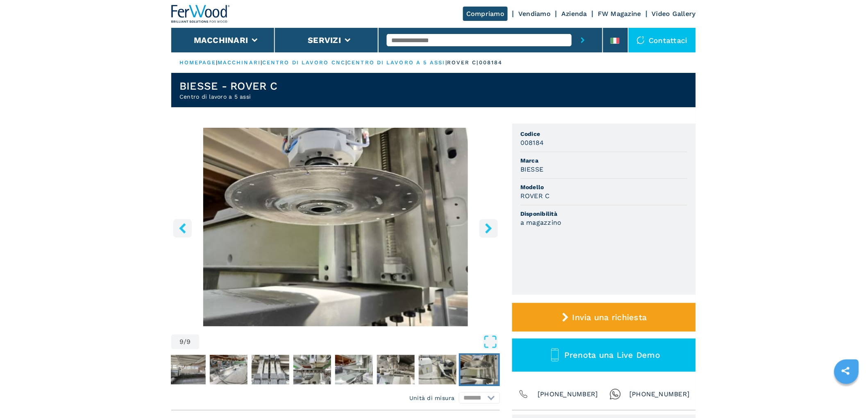
click at [489, 220] on button "right-button" at bounding box center [488, 228] width 18 height 18
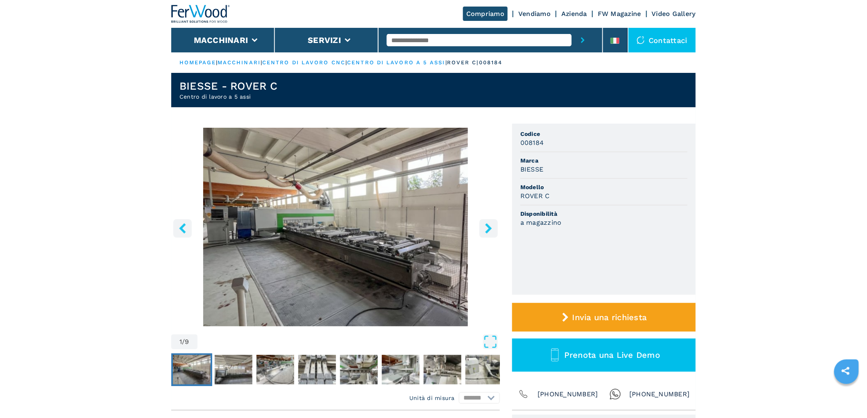
click at [489, 220] on button "right-button" at bounding box center [488, 228] width 18 height 18
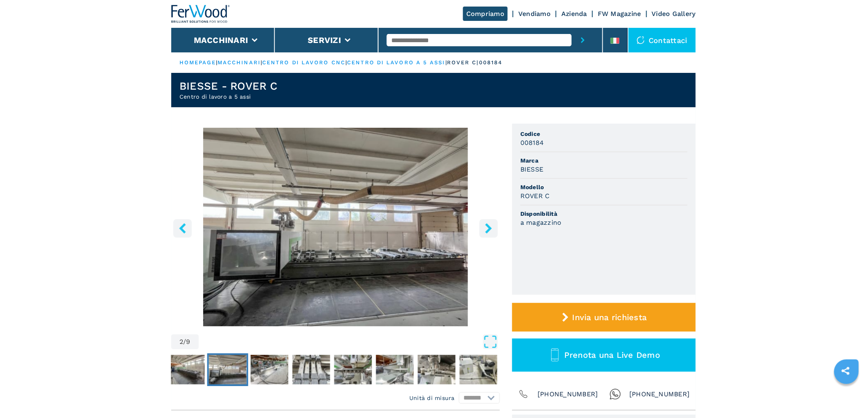
click at [489, 220] on button "right-button" at bounding box center [488, 228] width 18 height 18
click at [495, 234] on button "right-button" at bounding box center [488, 228] width 18 height 18
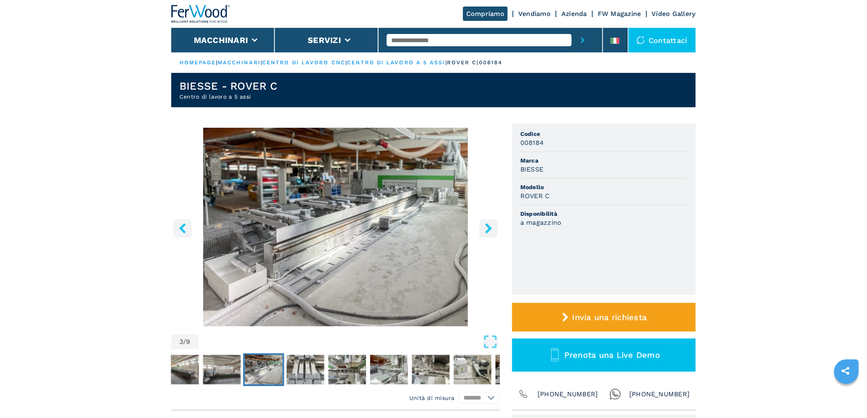
click at [495, 234] on button "right-button" at bounding box center [488, 228] width 18 height 18
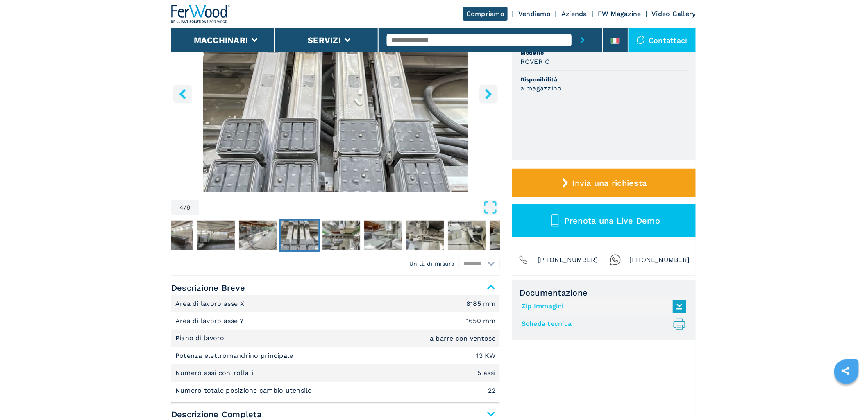
scroll to position [227, 0]
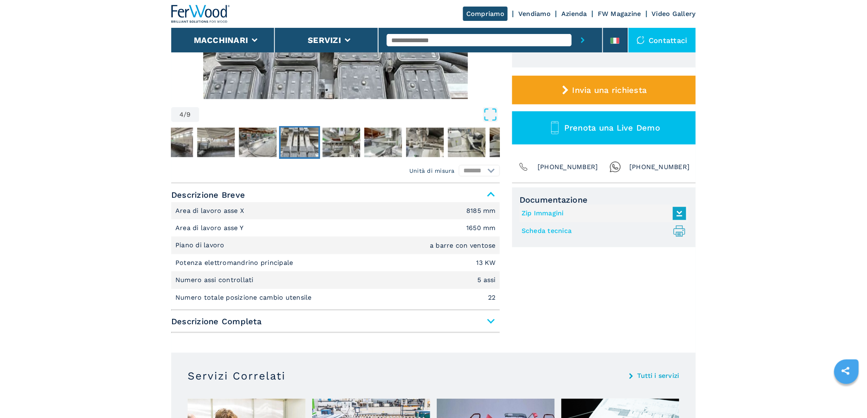
click at [456, 330] on div "Descrizione Breve Area di lavoro asse X 8185 mm Area di lavoro asse Y 1650 mm P…" at bounding box center [335, 261] width 329 height 146
click at [481, 322] on span "Descrizione Completa" at bounding box center [335, 321] width 329 height 15
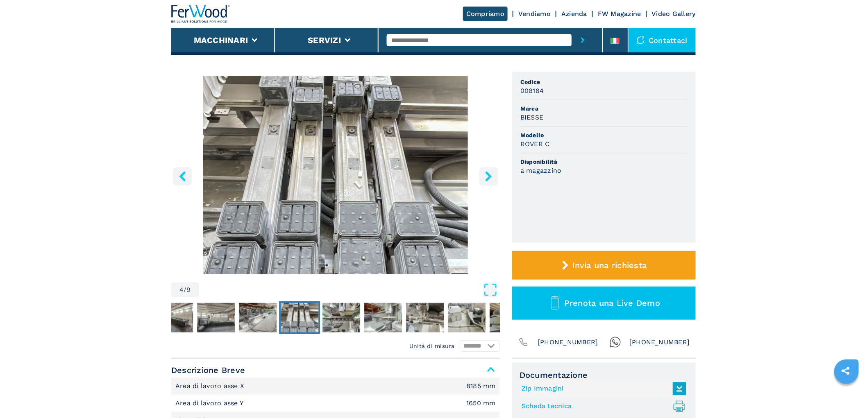
scroll to position [0, 0]
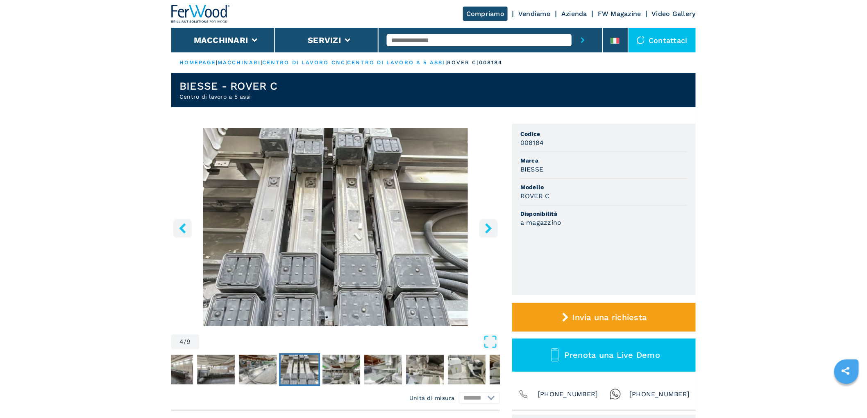
click at [492, 227] on icon "right-button" at bounding box center [488, 228] width 10 height 10
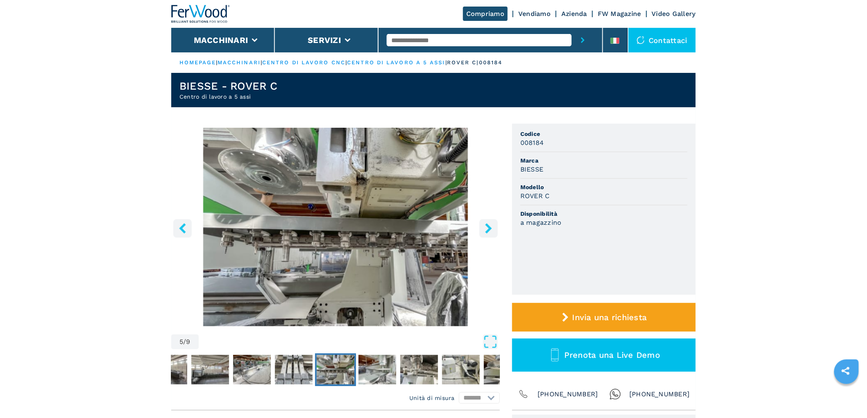
click at [453, 43] on input "text" at bounding box center [479, 40] width 185 height 12
click at [452, 53] on div "FERWOOD CUSTOMIZED" at bounding box center [479, 53] width 185 height 15
type input "**********"
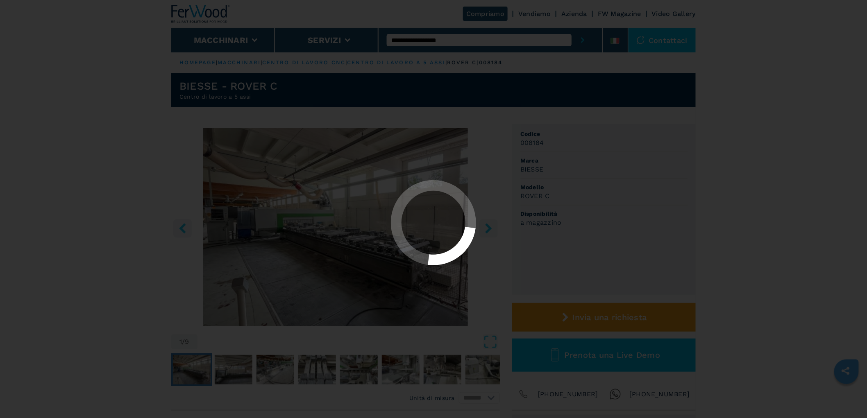
select select "**********"
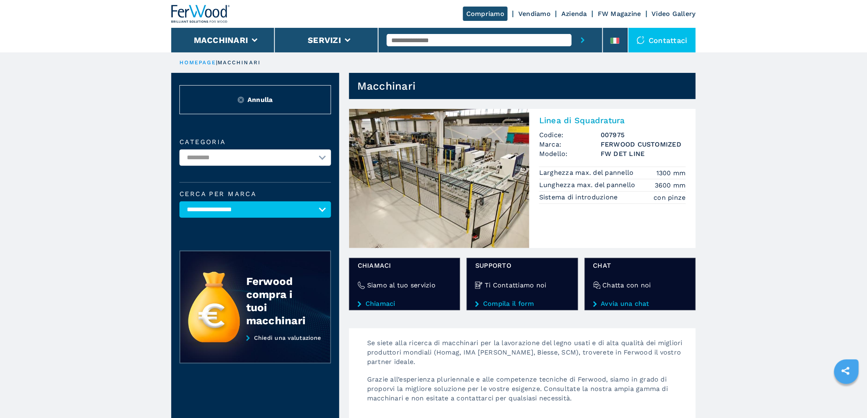
click at [569, 128] on div "Linea di Squadratura Codice: 007975 Marca: FERWOOD CUSTOMIZED Modello: FW DET L…" at bounding box center [612, 159] width 166 height 100
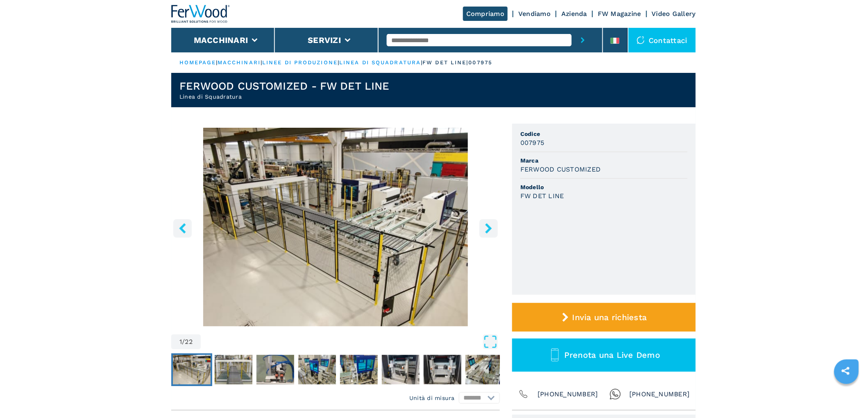
click at [488, 230] on icon "right-button" at bounding box center [488, 228] width 7 height 10
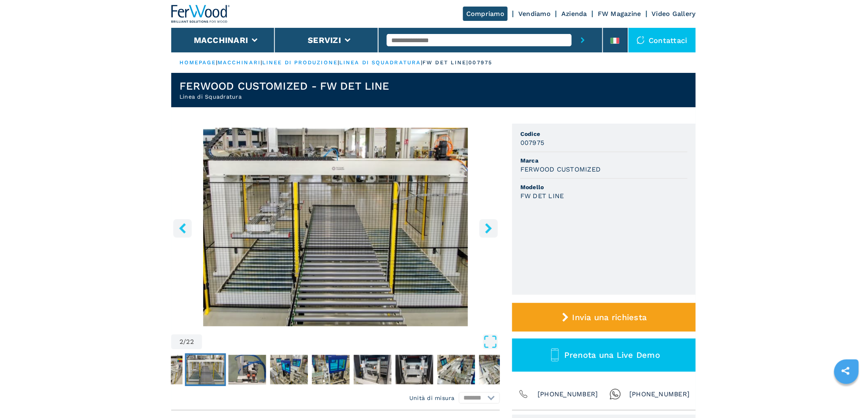
click at [488, 230] on icon "right-button" at bounding box center [488, 228] width 7 height 10
click at [488, 231] on icon "right-button" at bounding box center [488, 228] width 7 height 10
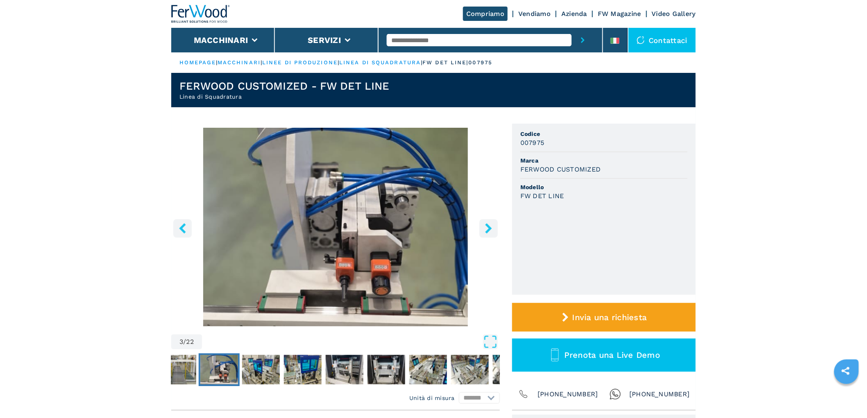
click at [488, 231] on icon "right-button" at bounding box center [488, 228] width 7 height 10
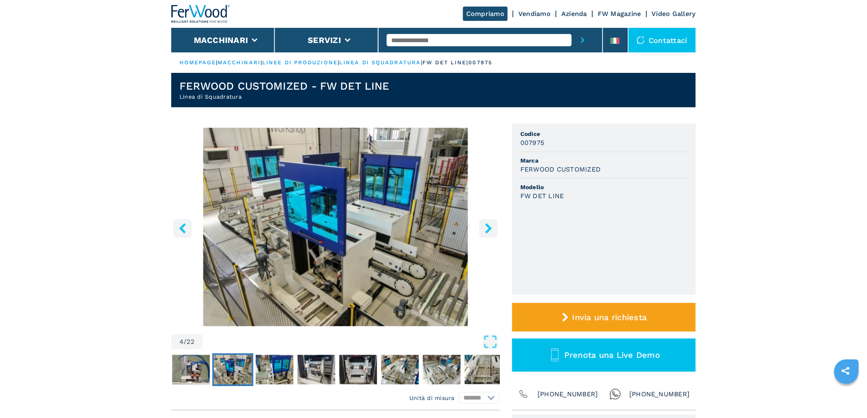
click at [182, 227] on icon "left-button" at bounding box center [182, 228] width 7 height 10
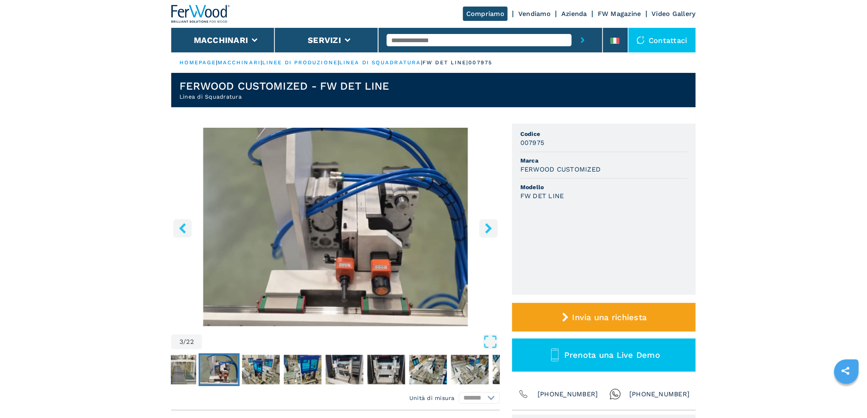
click at [182, 227] on icon "left-button" at bounding box center [182, 228] width 7 height 10
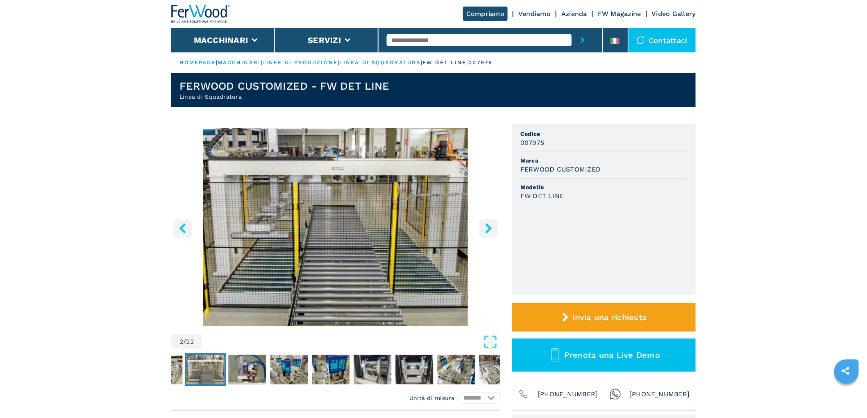
click at [491, 231] on icon "right-button" at bounding box center [488, 228] width 10 height 10
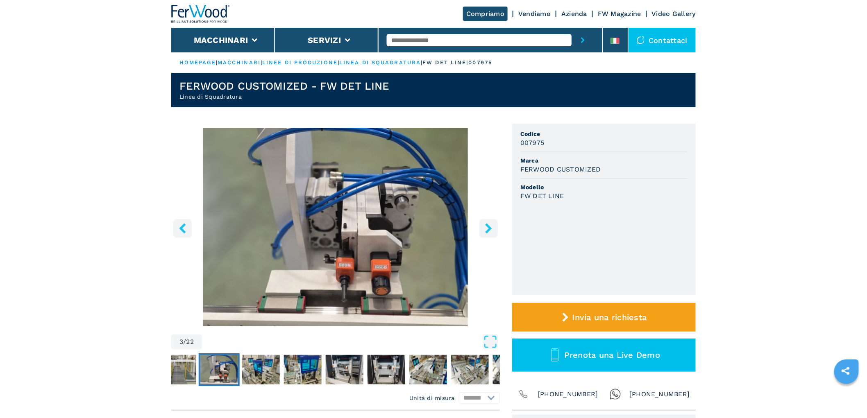
click at [490, 225] on icon "right-button" at bounding box center [488, 228] width 10 height 10
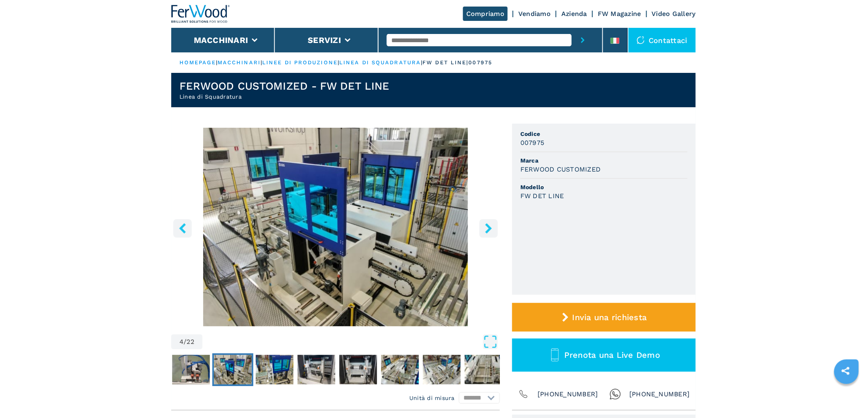
click at [490, 225] on icon "right-button" at bounding box center [488, 228] width 10 height 10
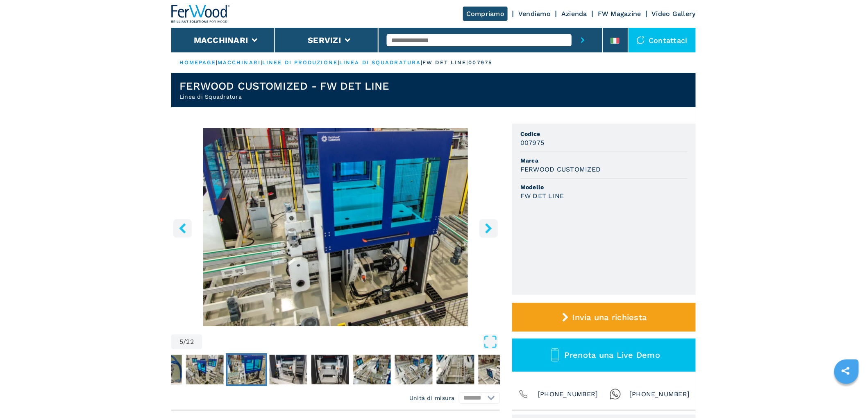
click at [490, 225] on icon "right-button" at bounding box center [488, 228] width 10 height 10
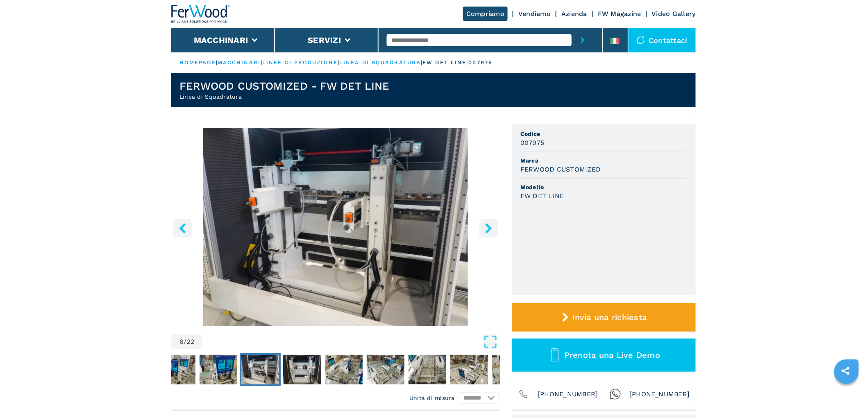
click at [490, 225] on icon "right-button" at bounding box center [488, 228] width 10 height 10
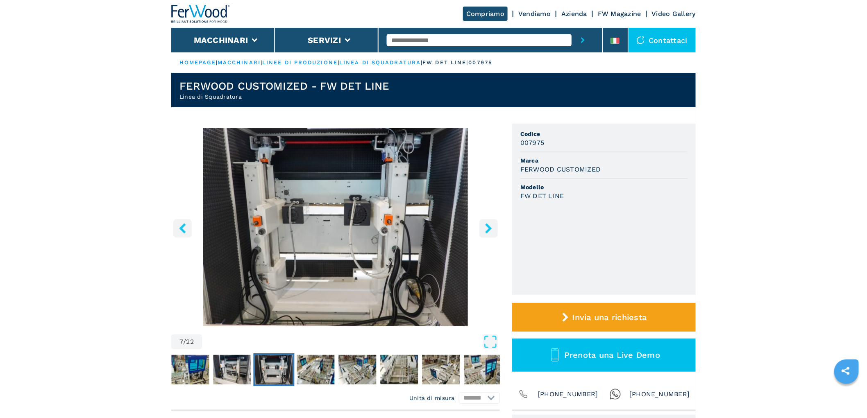
click at [490, 225] on icon "right-button" at bounding box center [488, 228] width 10 height 10
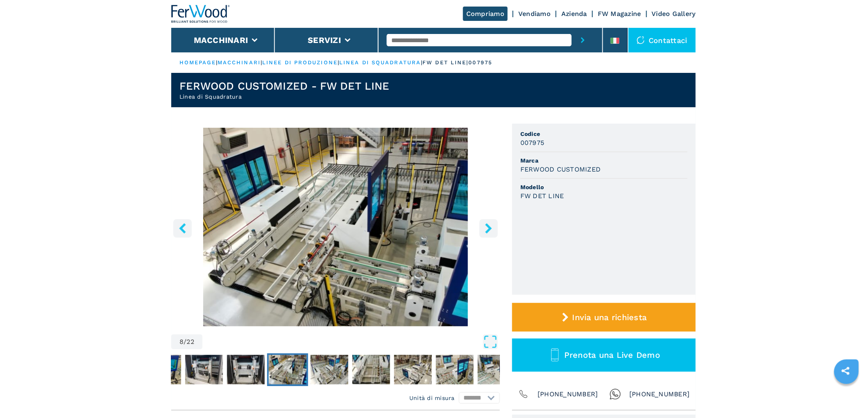
click at [490, 225] on icon "right-button" at bounding box center [488, 228] width 10 height 10
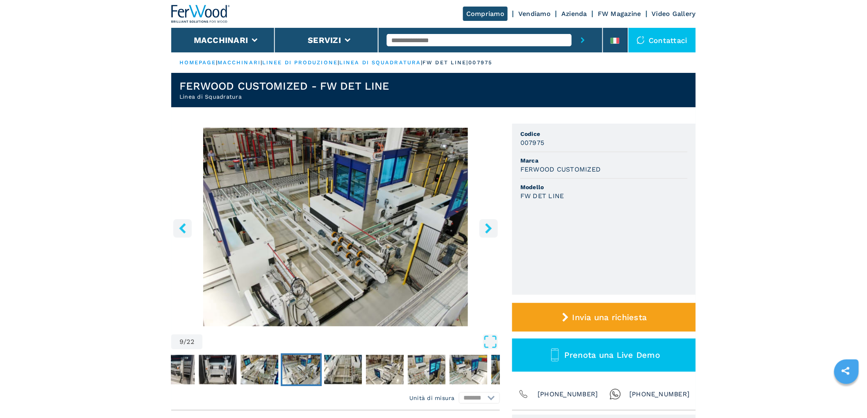
click at [490, 225] on icon "right-button" at bounding box center [488, 228] width 10 height 10
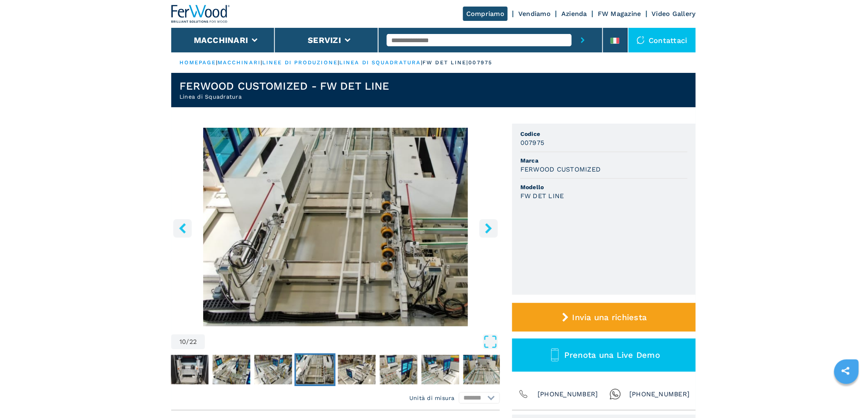
click at [490, 225] on icon "right-button" at bounding box center [488, 228] width 10 height 10
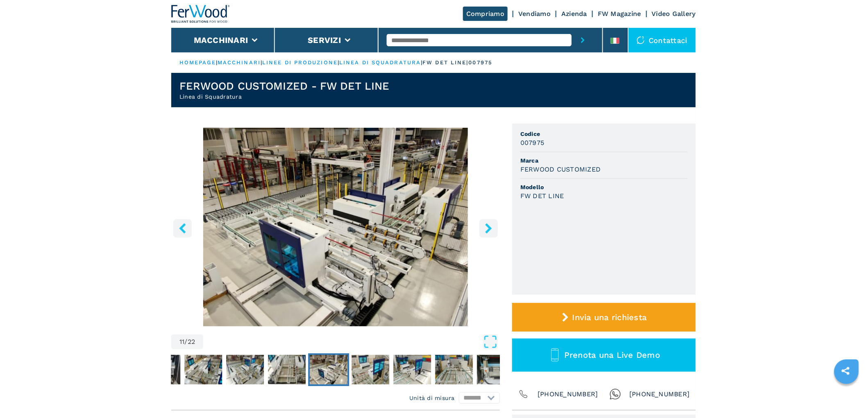
click at [490, 225] on icon "right-button" at bounding box center [488, 228] width 10 height 10
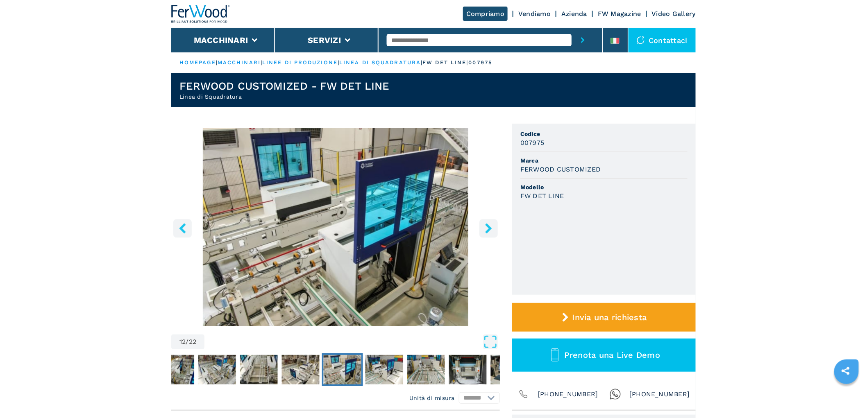
click at [490, 225] on icon "right-button" at bounding box center [488, 228] width 10 height 10
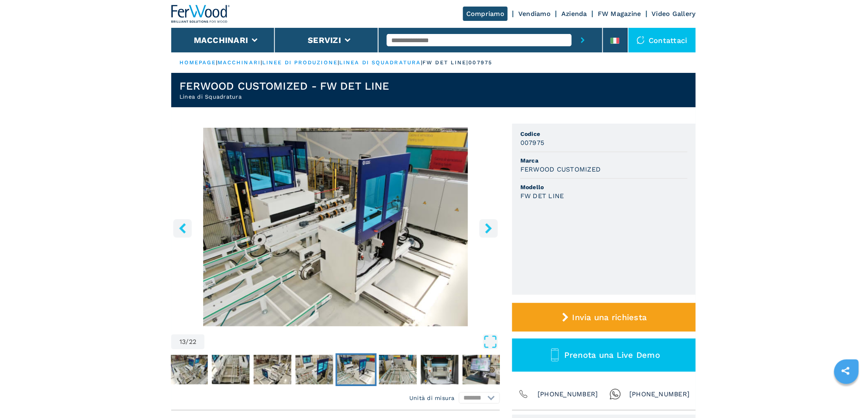
click at [490, 225] on icon "right-button" at bounding box center [488, 228] width 10 height 10
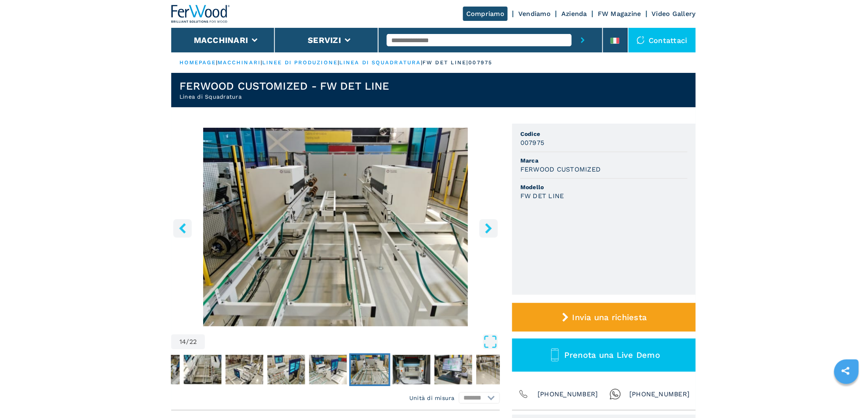
click at [490, 225] on icon "right-button" at bounding box center [488, 228] width 10 height 10
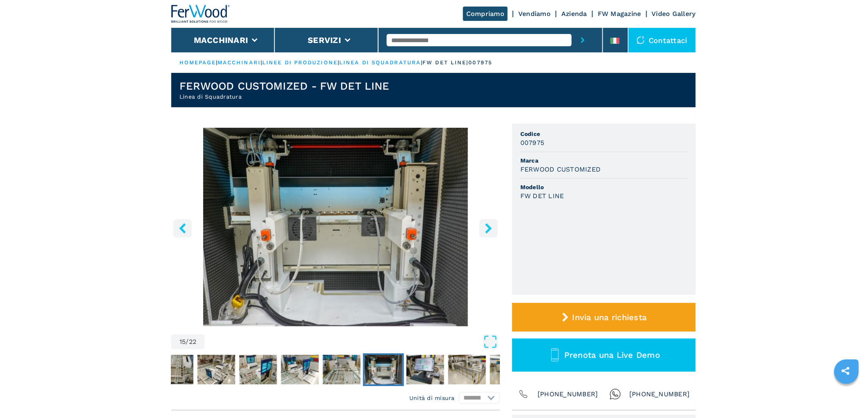
click at [490, 225] on icon "right-button" at bounding box center [488, 228] width 10 height 10
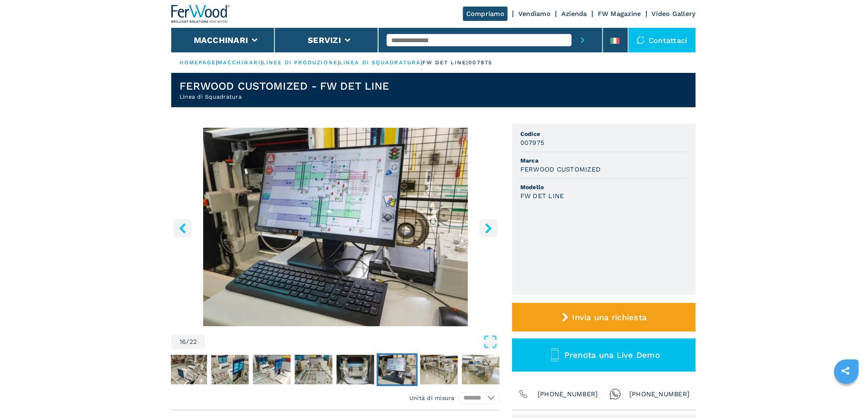
click at [490, 225] on icon "right-button" at bounding box center [488, 228] width 10 height 10
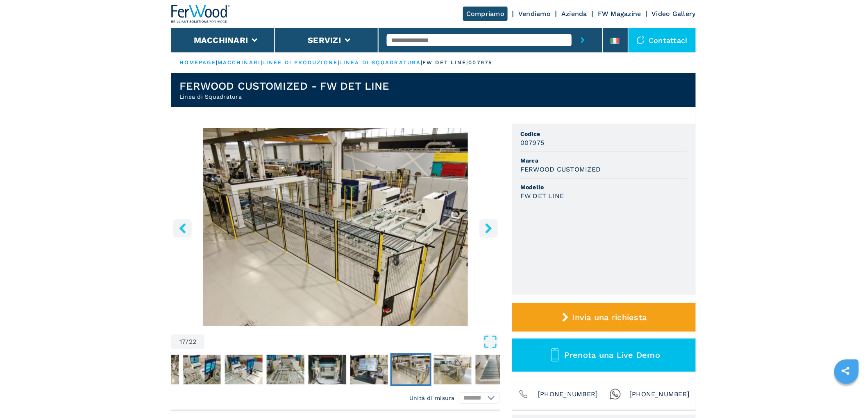
click at [492, 226] on icon "right-button" at bounding box center [488, 228] width 10 height 10
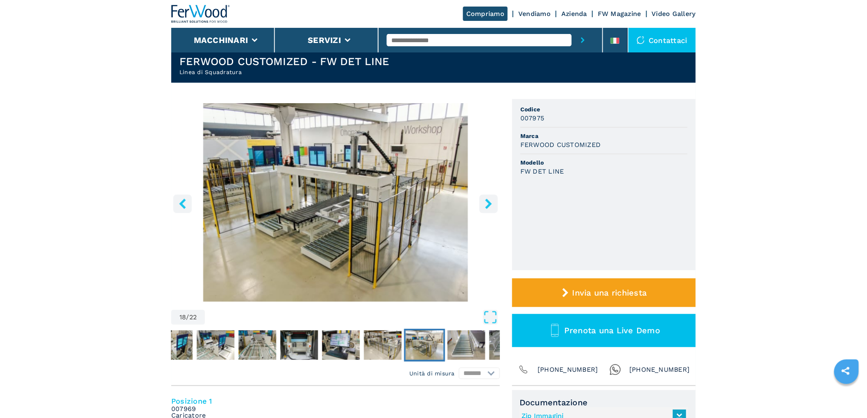
scroll to position [45, 0]
